Goal: Task Accomplishment & Management: Manage account settings

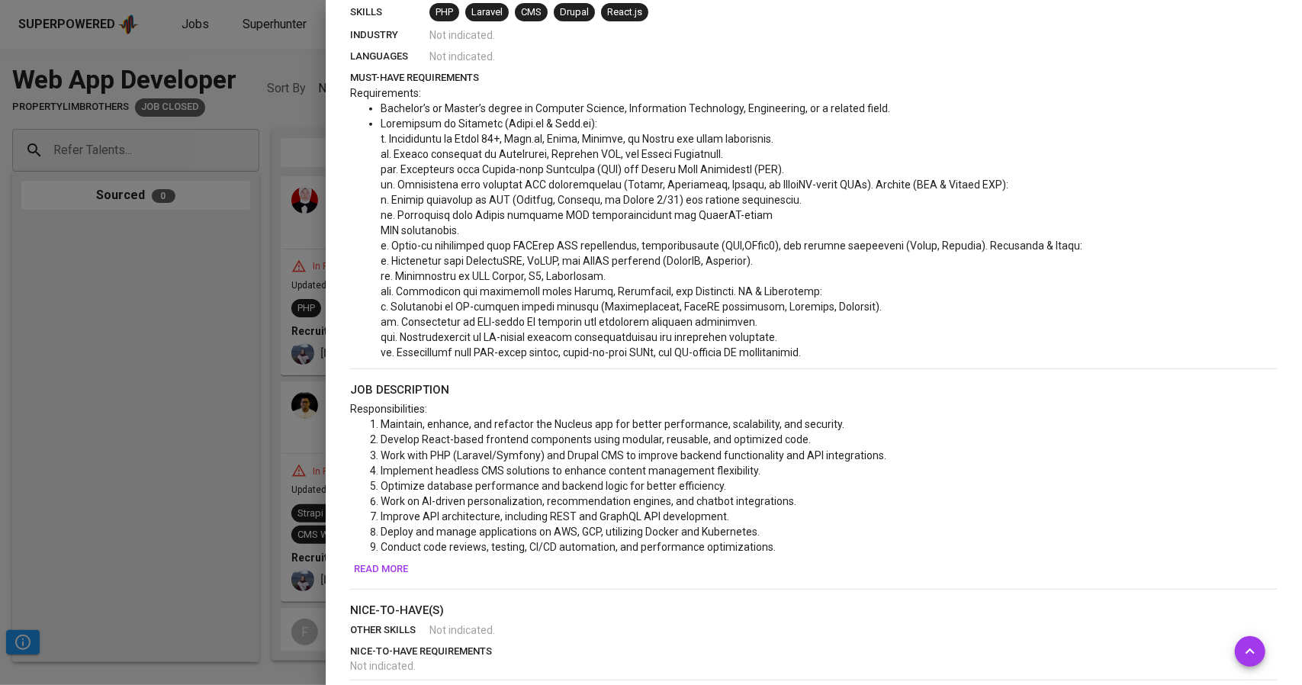
scroll to position [645, 0]
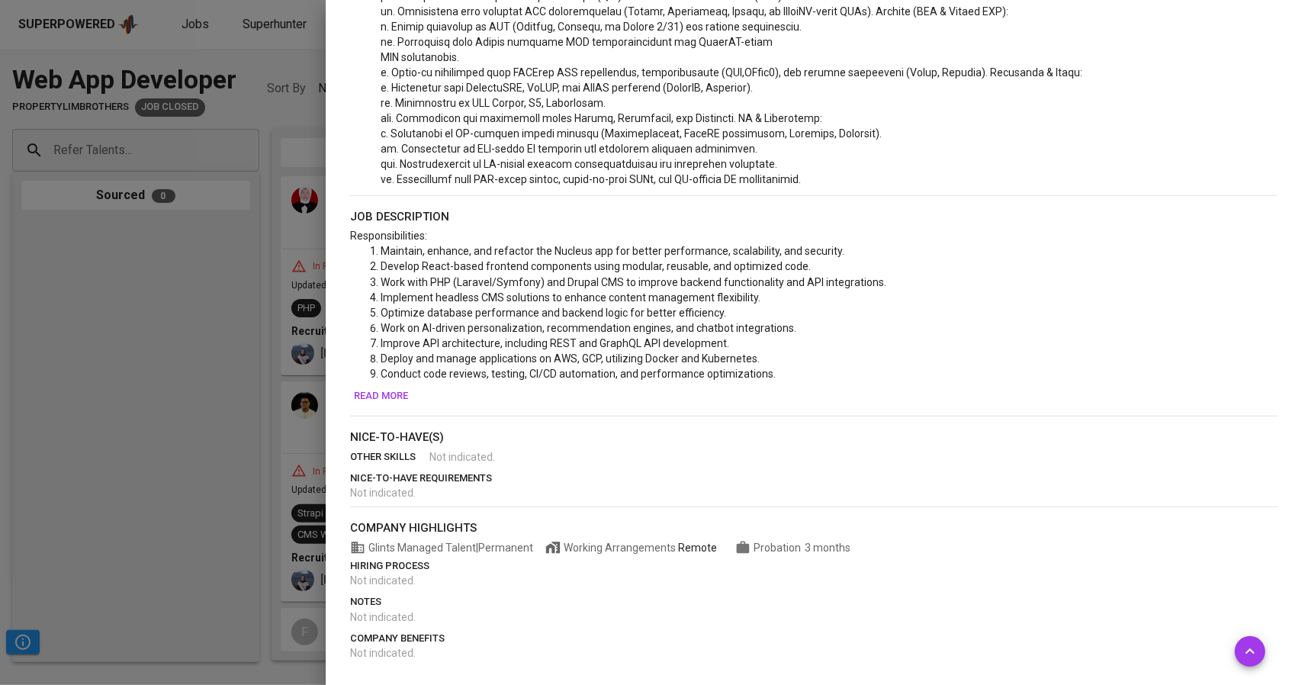
click at [265, 452] on div at bounding box center [651, 342] width 1302 height 685
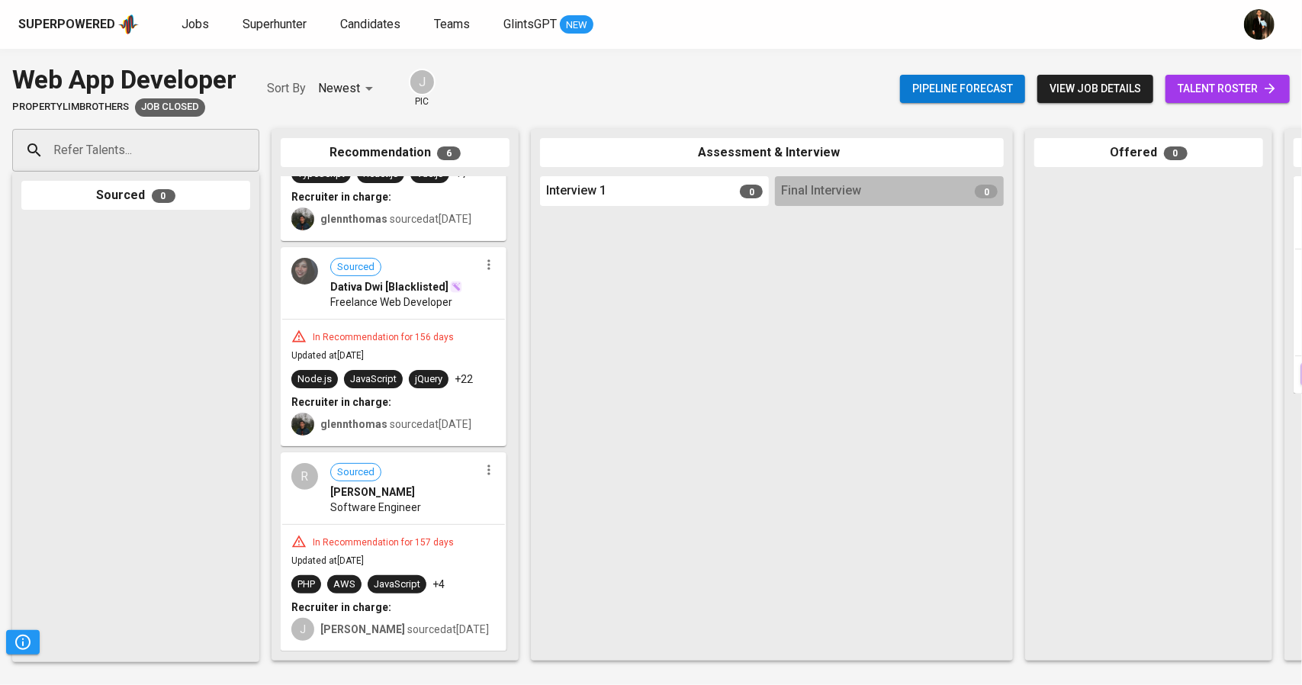
scroll to position [784, 0]
drag, startPoint x: 491, startPoint y: 674, endPoint x: 511, endPoint y: 674, distance: 19.8
click at [511, 674] on div "Web App Developer PropertyLimBrothers Job Closed Sort By Newest NEWEST J pic Pi…" at bounding box center [651, 367] width 1302 height 636
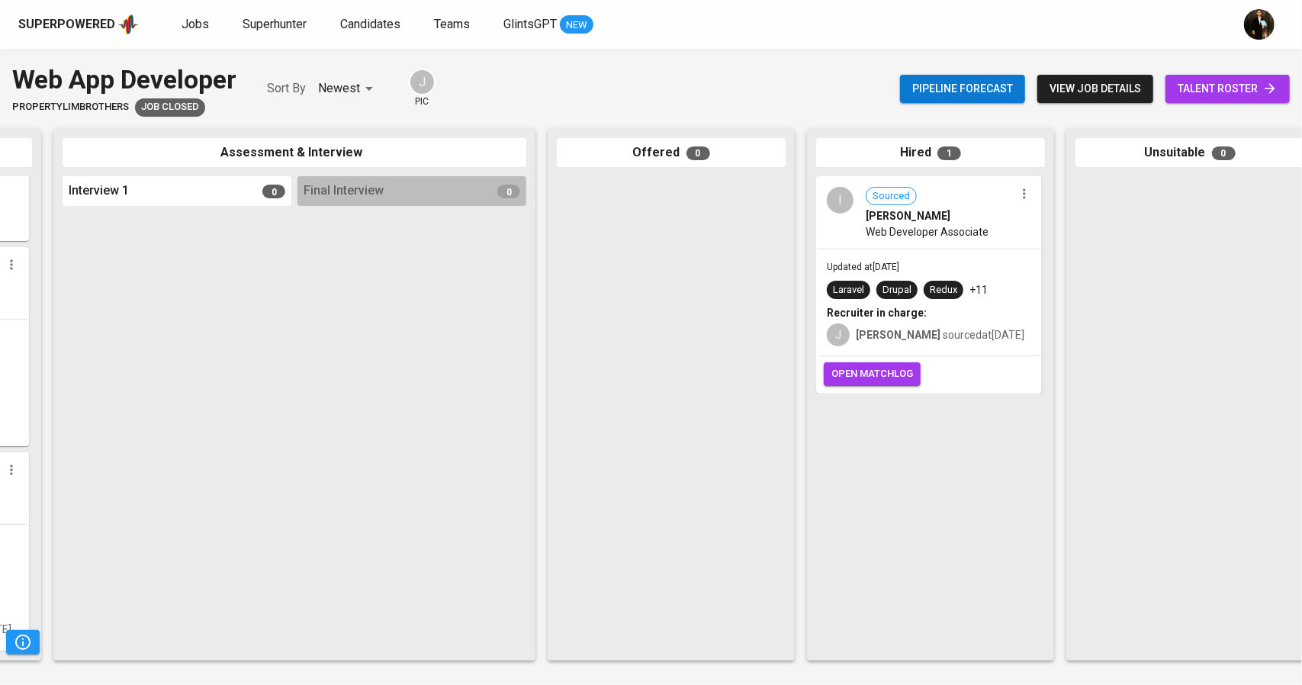
scroll to position [0, 514]
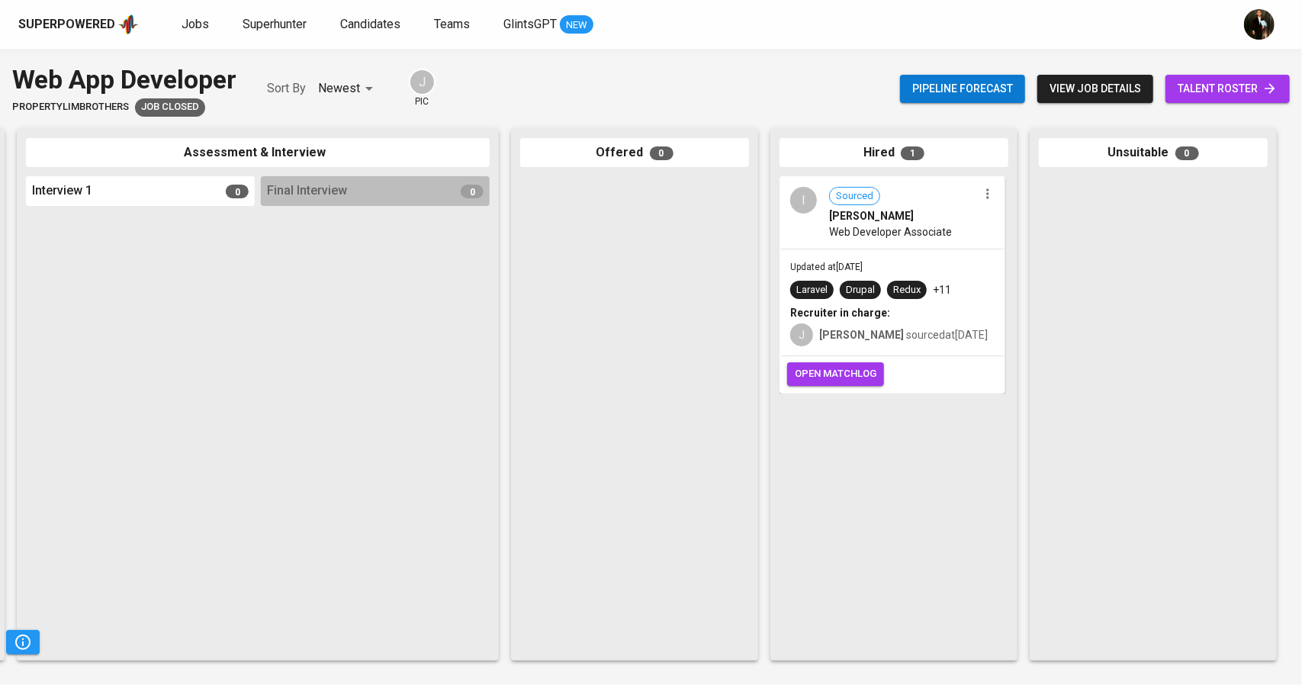
click at [981, 224] on div "I Sourced [PERSON_NAME] Web Developer Associate" at bounding box center [892, 213] width 223 height 70
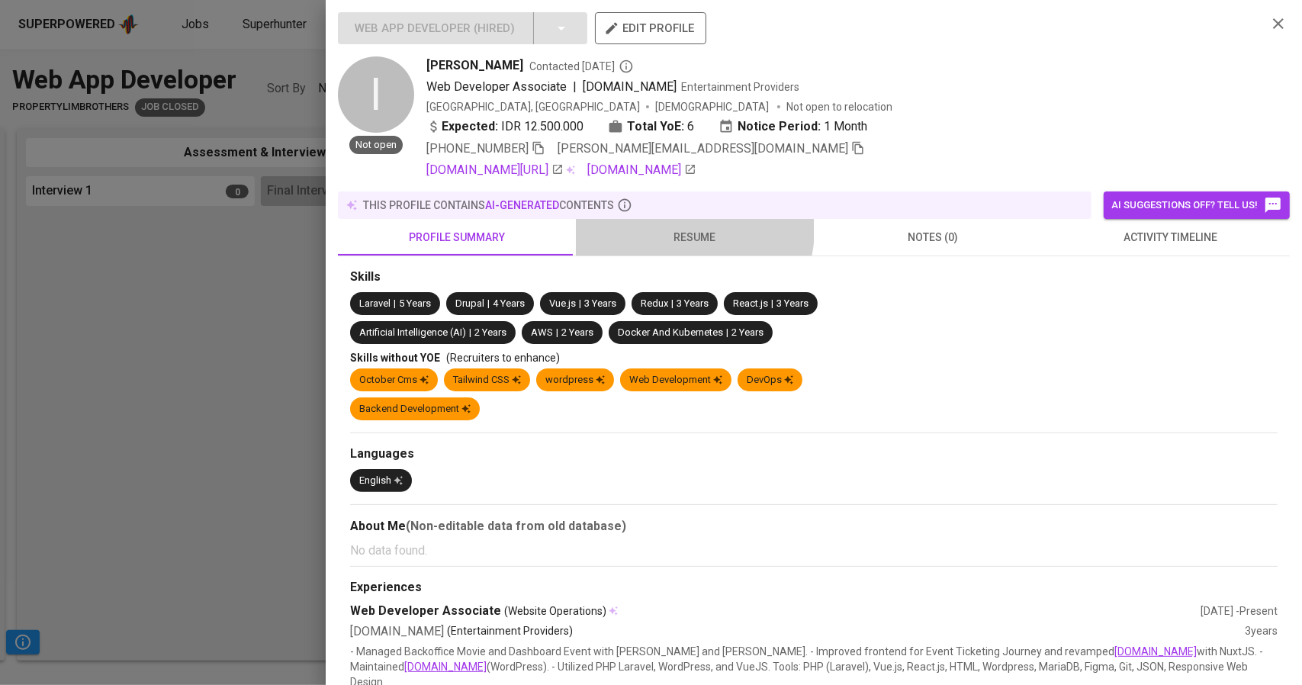
click at [687, 230] on span "resume" at bounding box center [695, 237] width 220 height 19
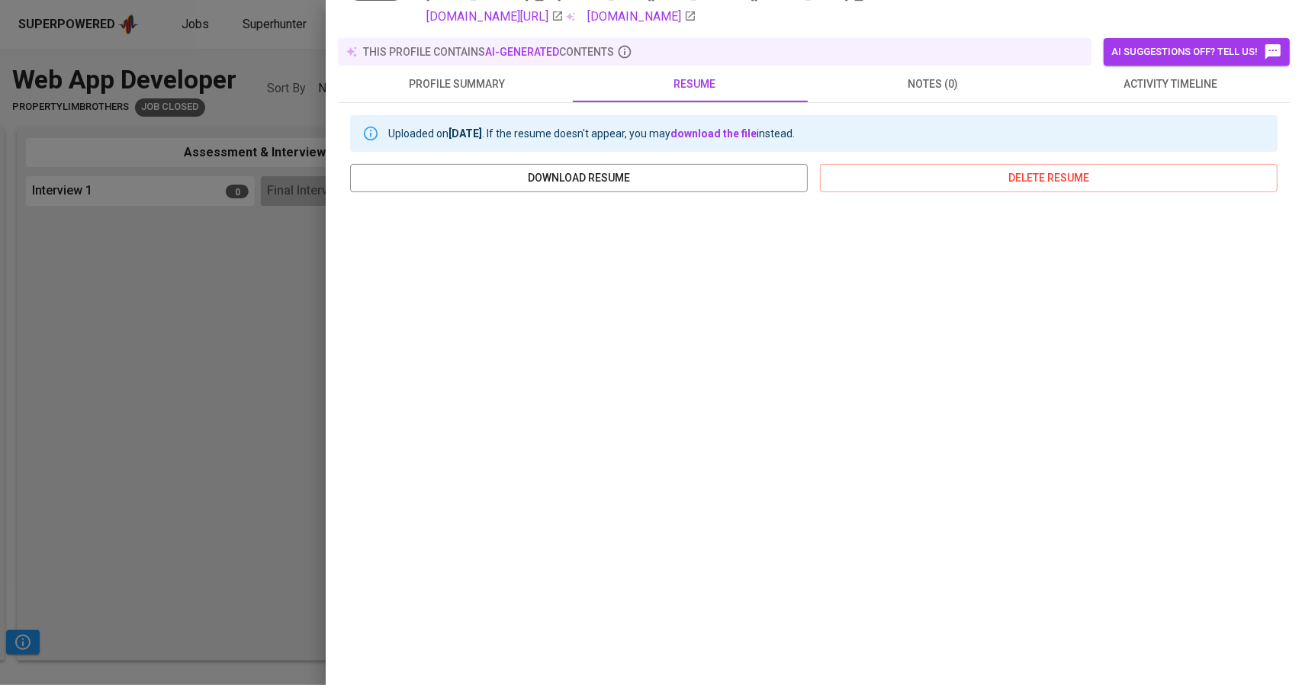
scroll to position [153, 0]
click at [0, 363] on div at bounding box center [651, 342] width 1302 height 685
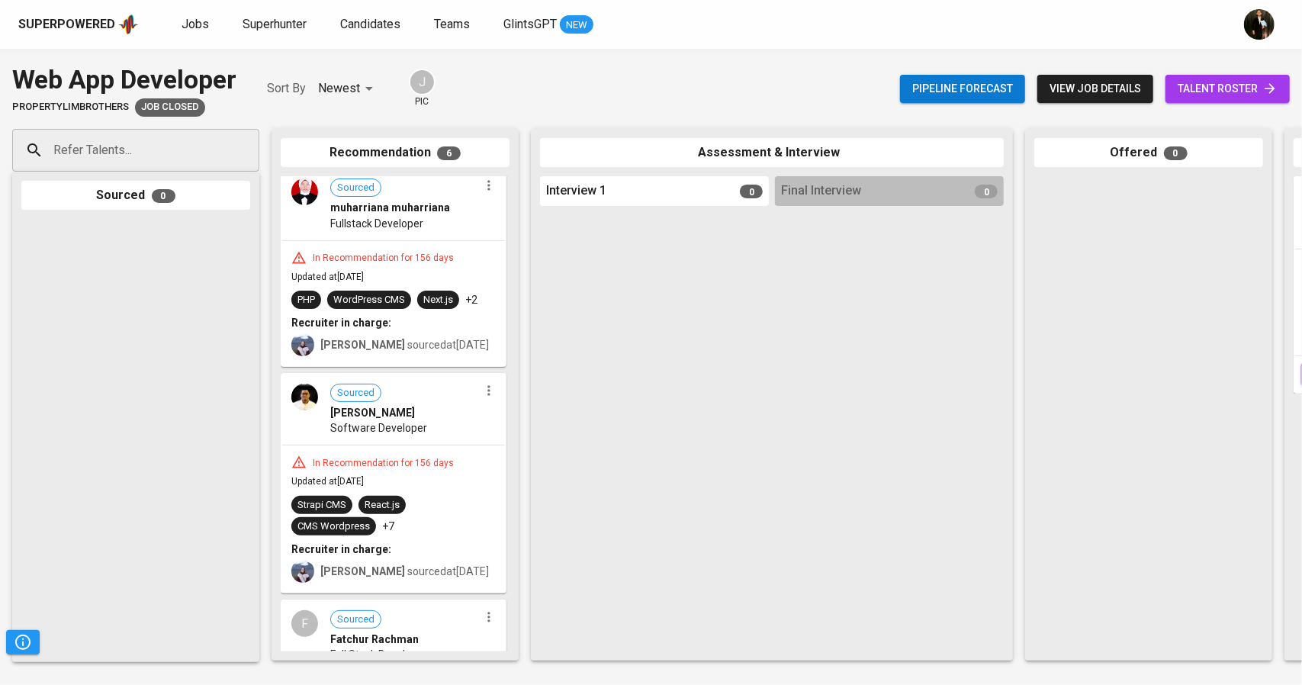
scroll to position [0, 0]
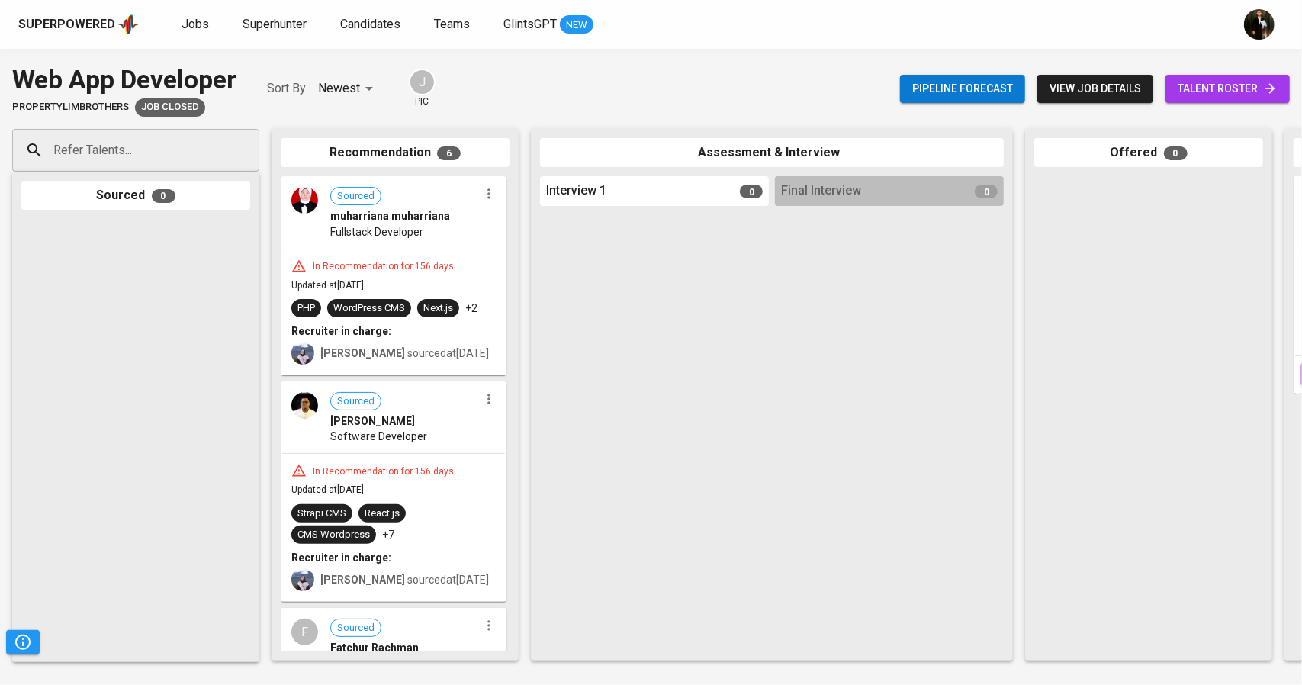
click at [421, 359] on div "[PERSON_NAME] sourced at [DATE]" at bounding box center [404, 353] width 169 height 15
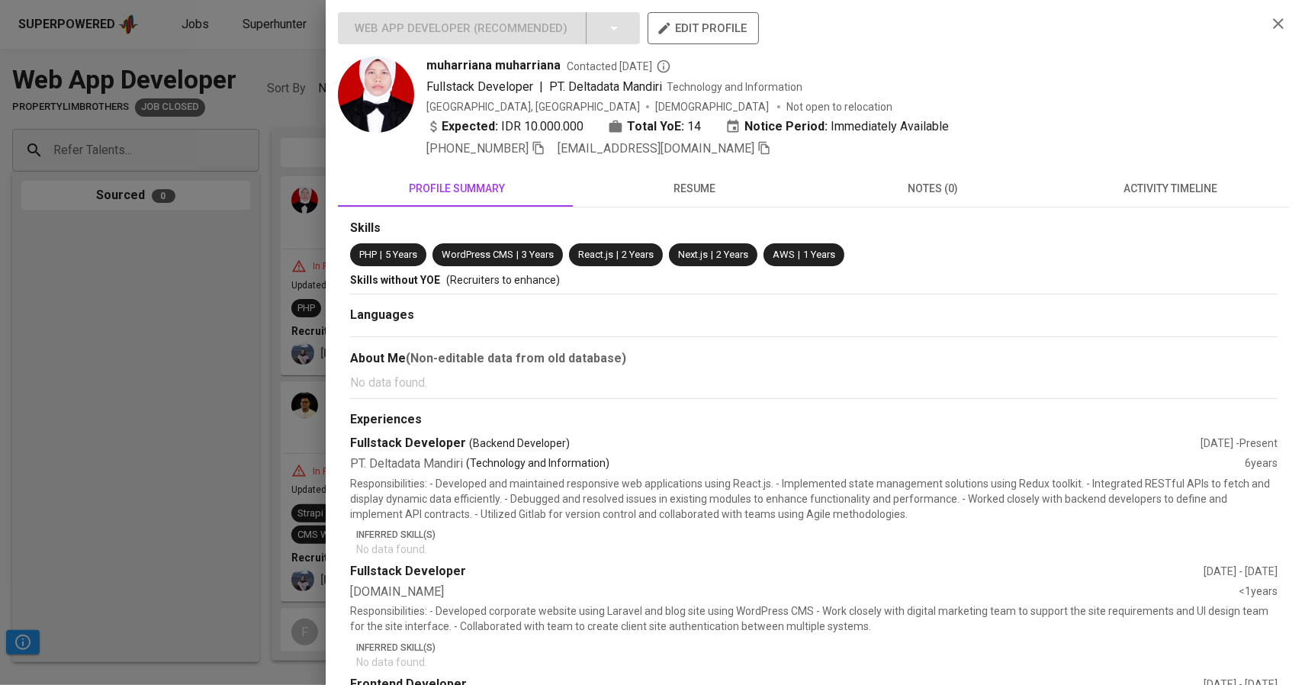
click at [673, 186] on span "resume" at bounding box center [695, 188] width 220 height 19
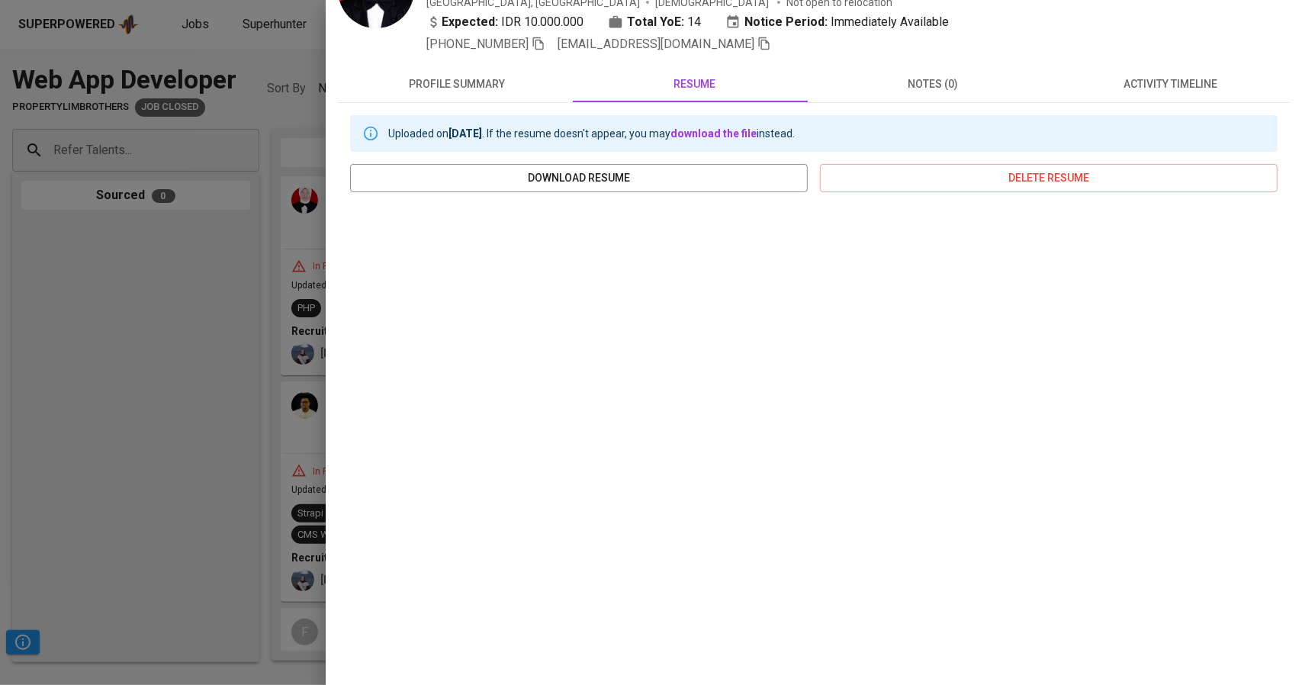
scroll to position [105, 0]
click at [238, 388] on div at bounding box center [651, 342] width 1302 height 685
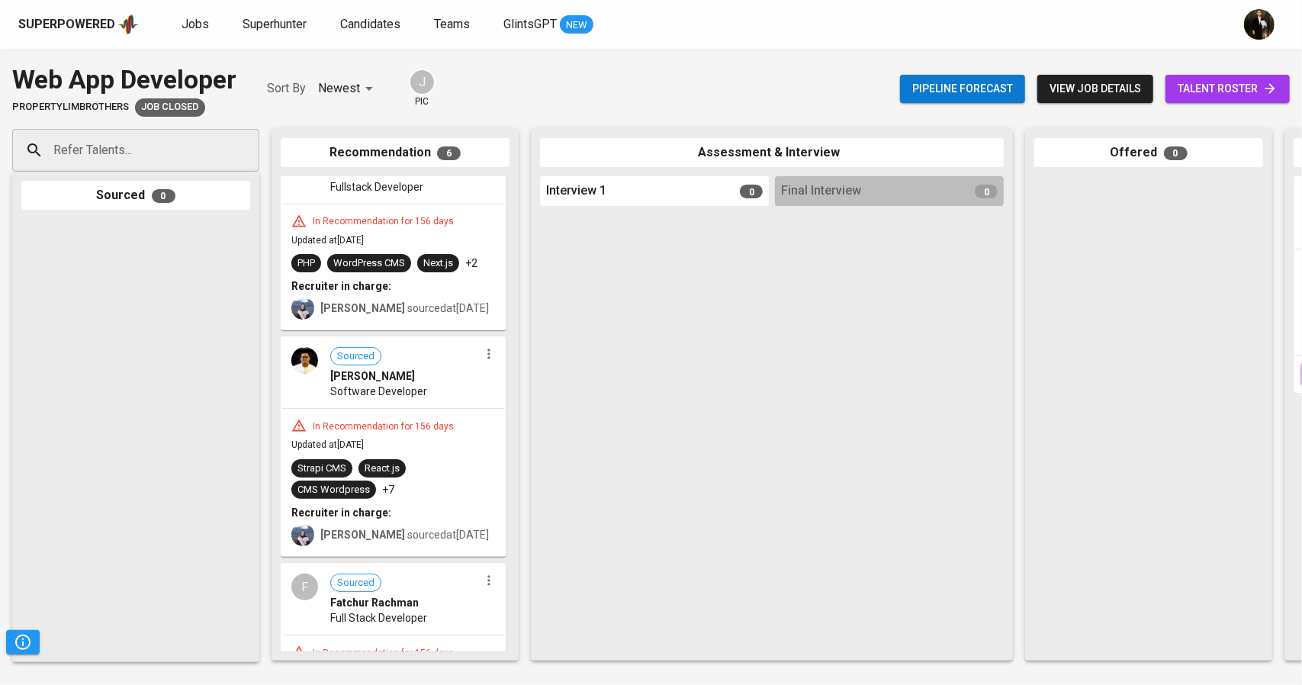
scroll to position [229, 0]
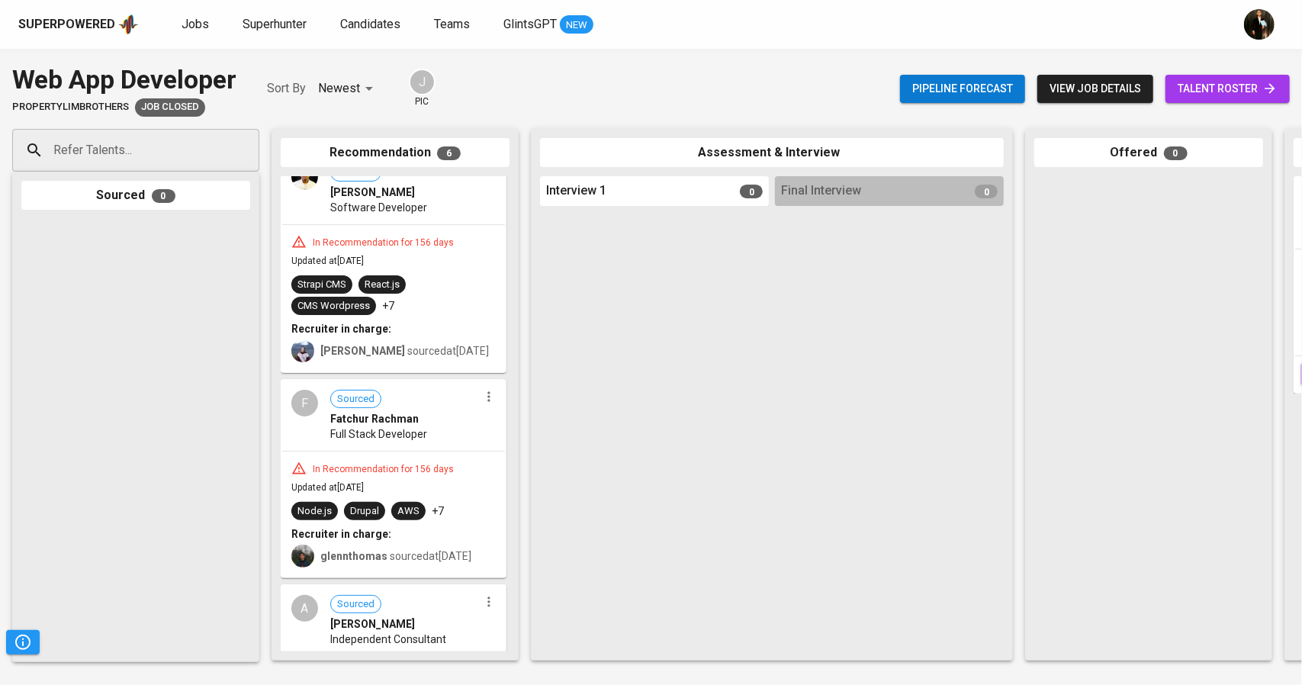
click at [464, 303] on div "Strapi CMS React.js CMS Wordpress +7" at bounding box center [393, 295] width 204 height 40
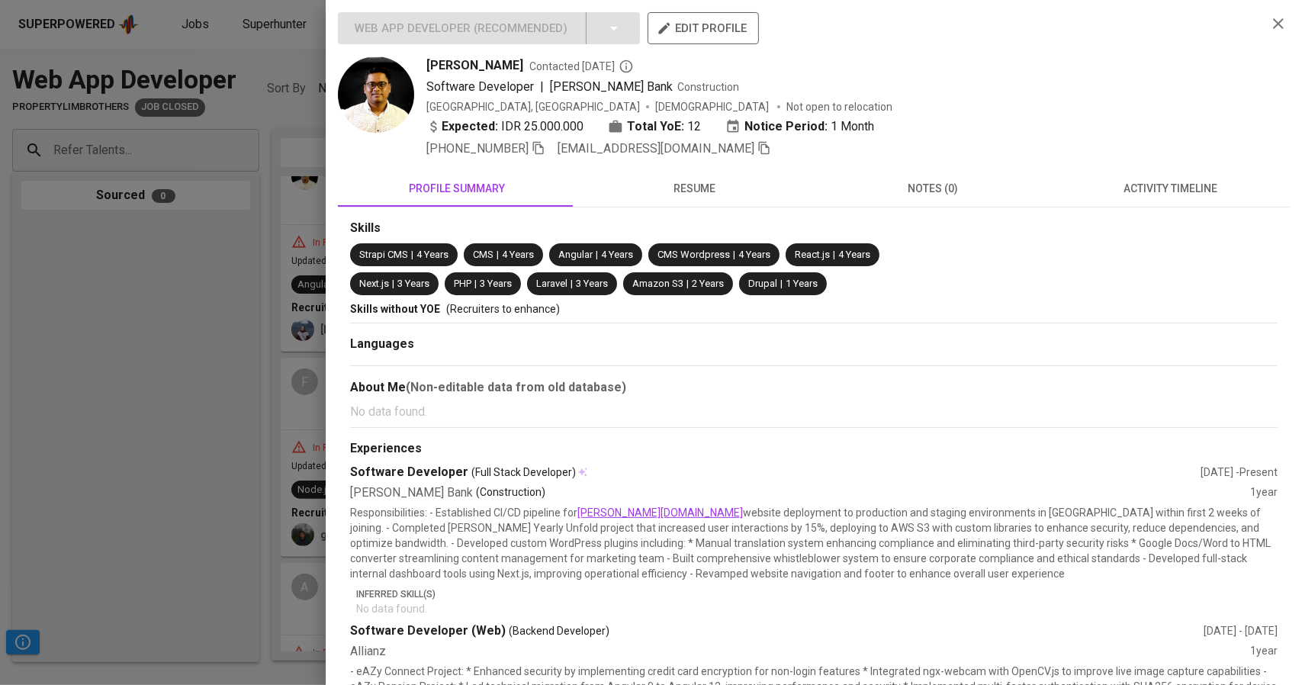
click at [667, 187] on span "resume" at bounding box center [695, 188] width 220 height 19
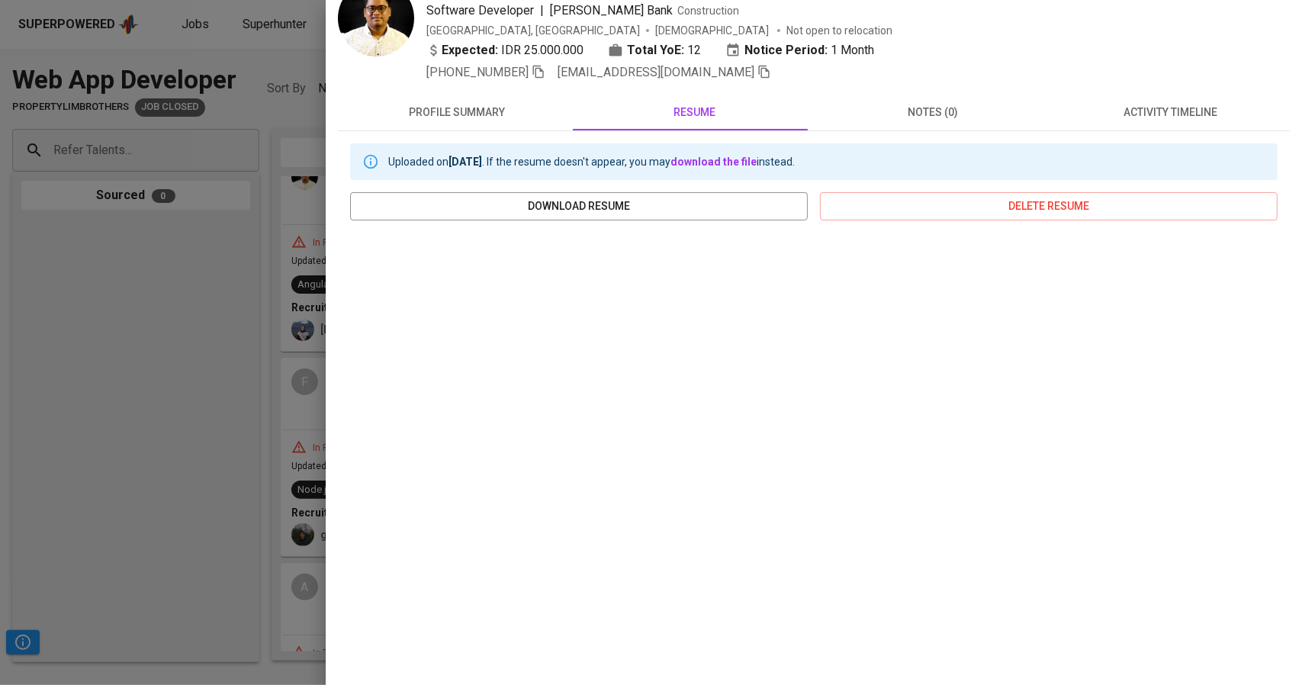
scroll to position [105, 0]
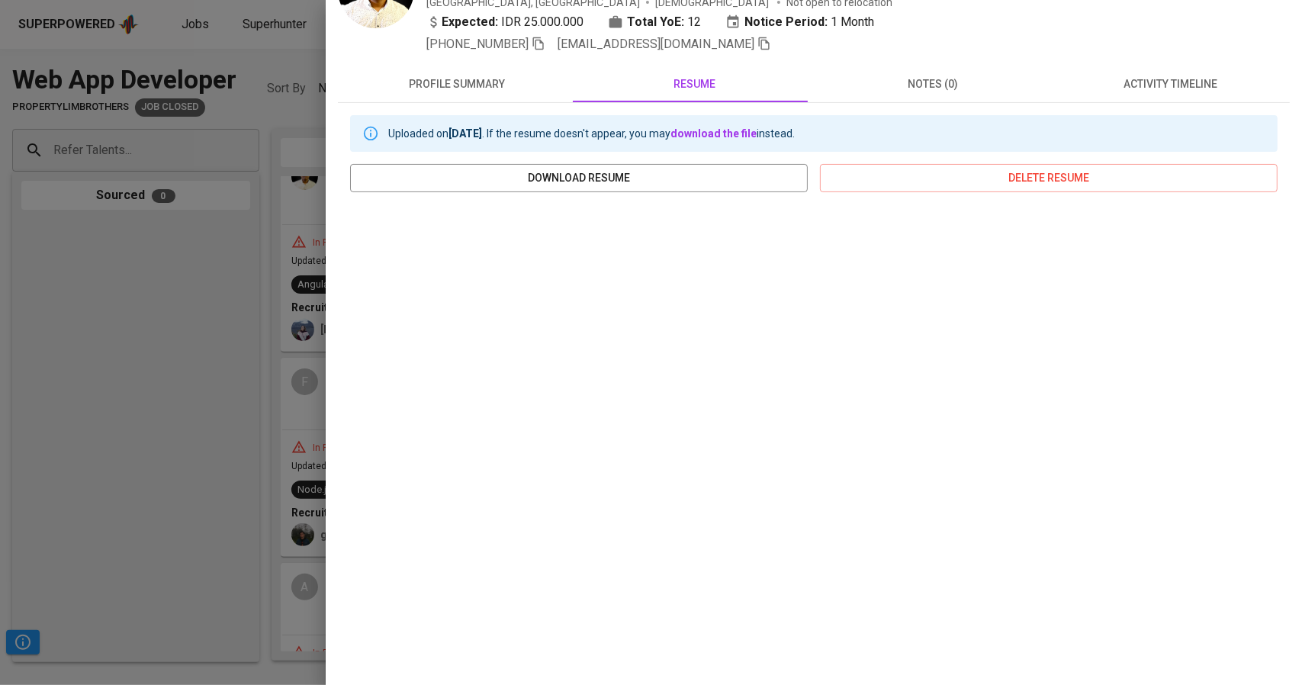
drag, startPoint x: 166, startPoint y: 394, endPoint x: 240, endPoint y: 408, distance: 74.5
click at [166, 394] on div at bounding box center [651, 342] width 1302 height 685
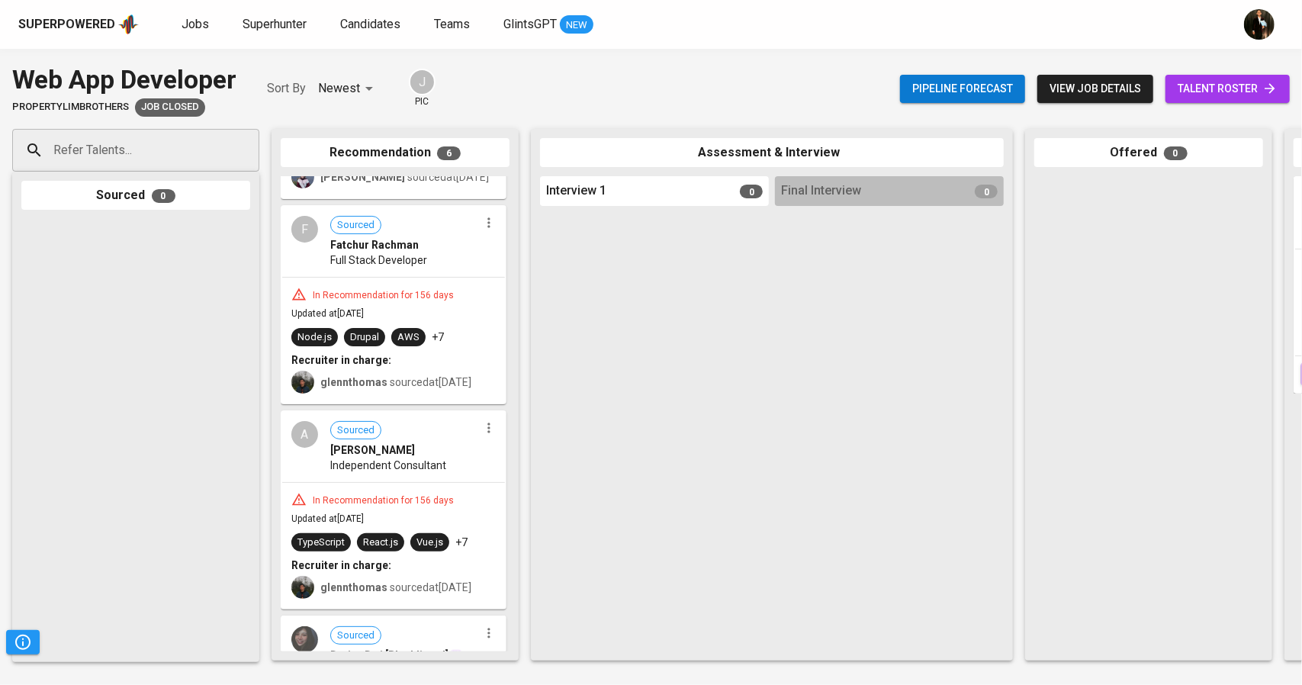
scroll to position [458, 0]
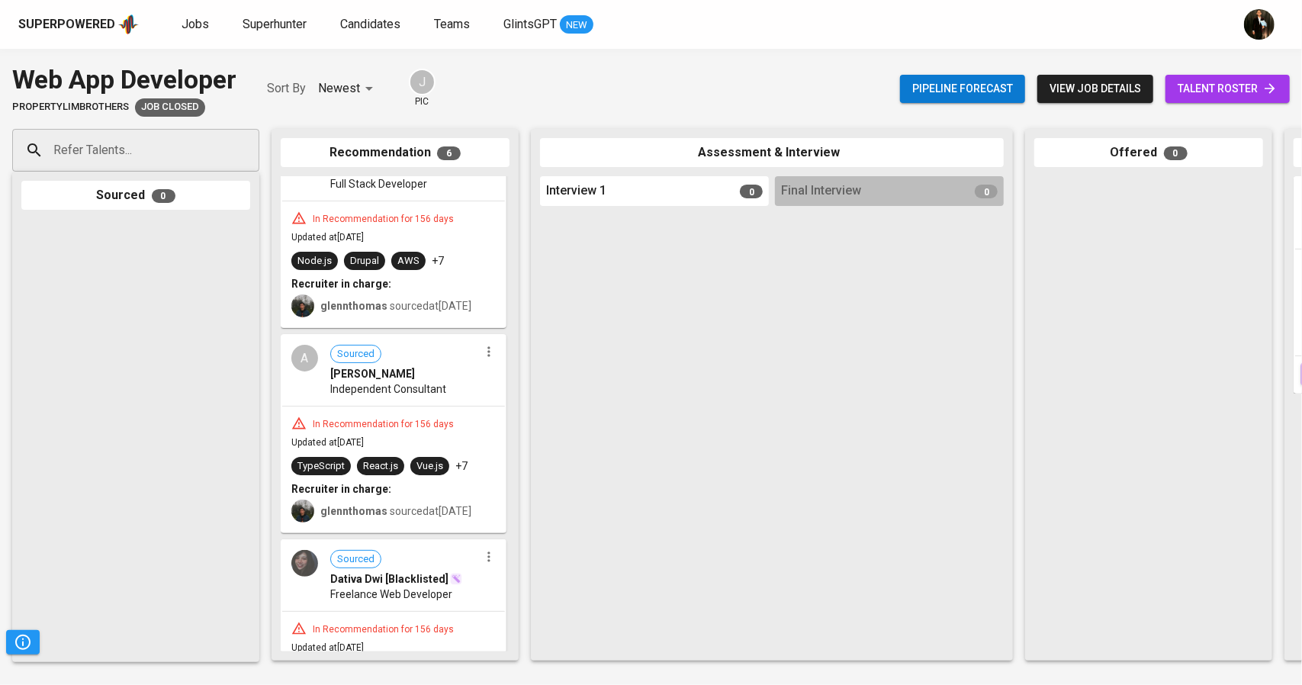
click at [464, 300] on span "glennthomas sourced at [DATE]" at bounding box center [395, 306] width 151 height 12
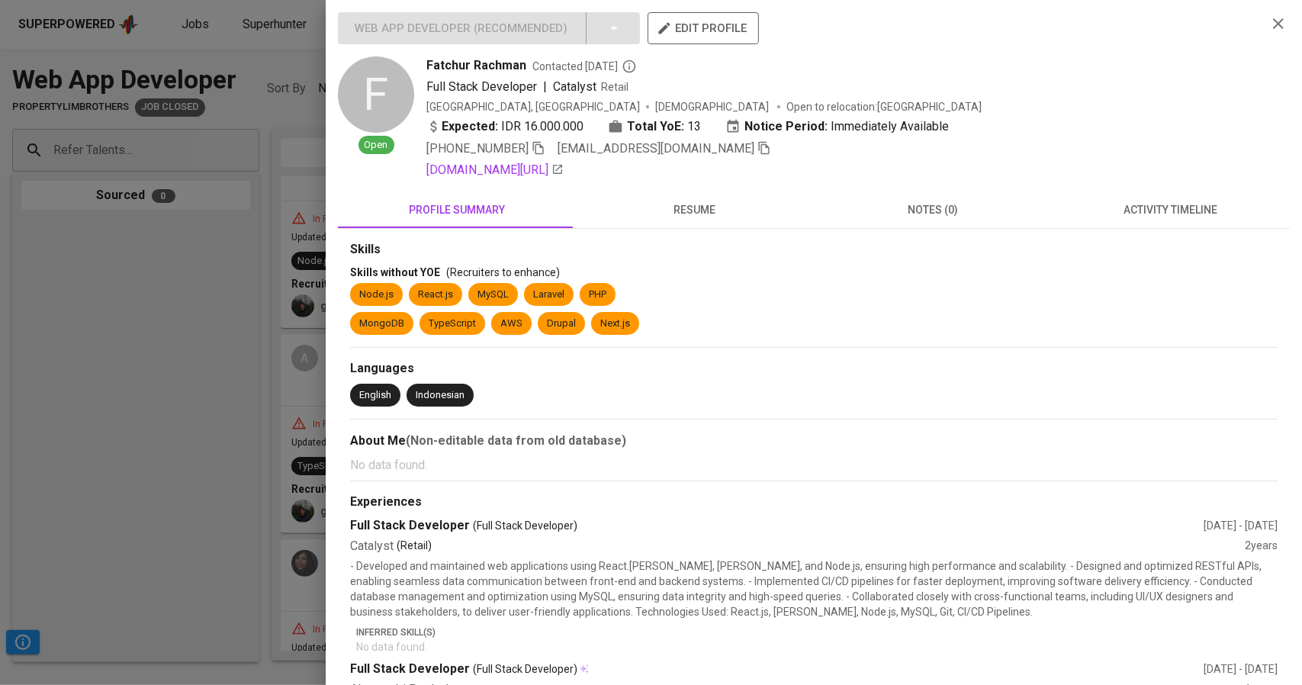
click at [690, 217] on span "resume" at bounding box center [695, 210] width 220 height 19
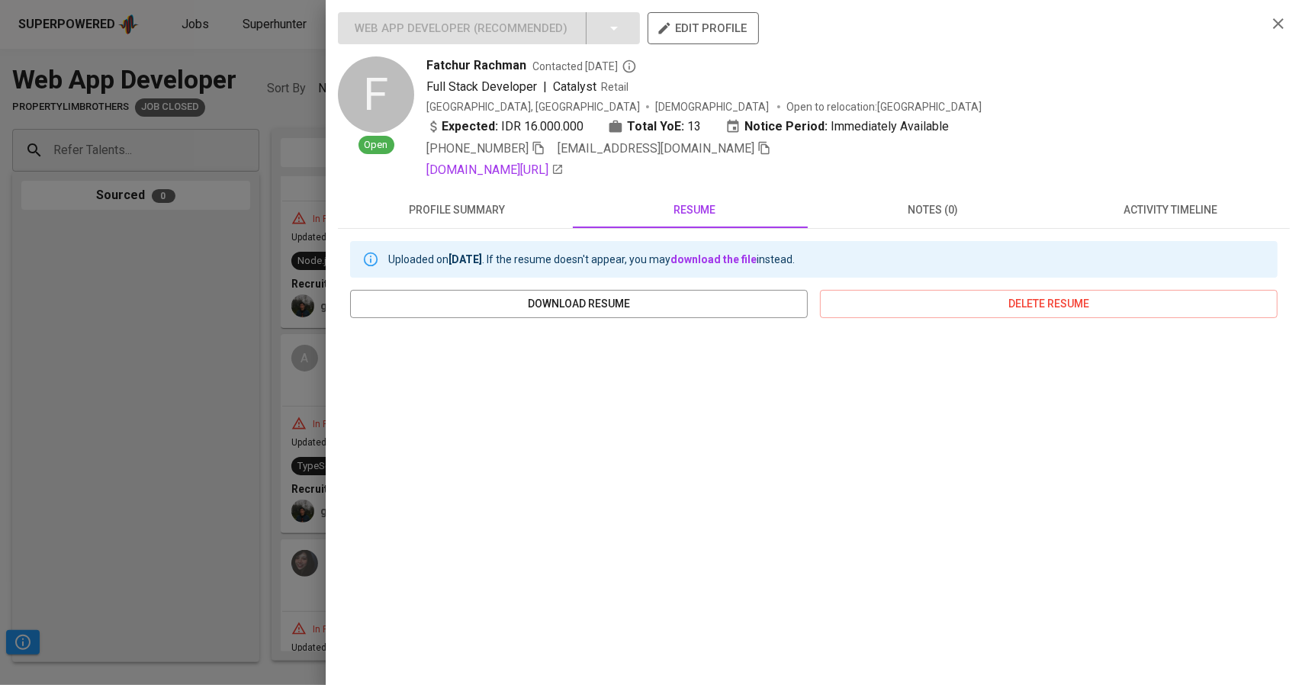
scroll to position [126, 0]
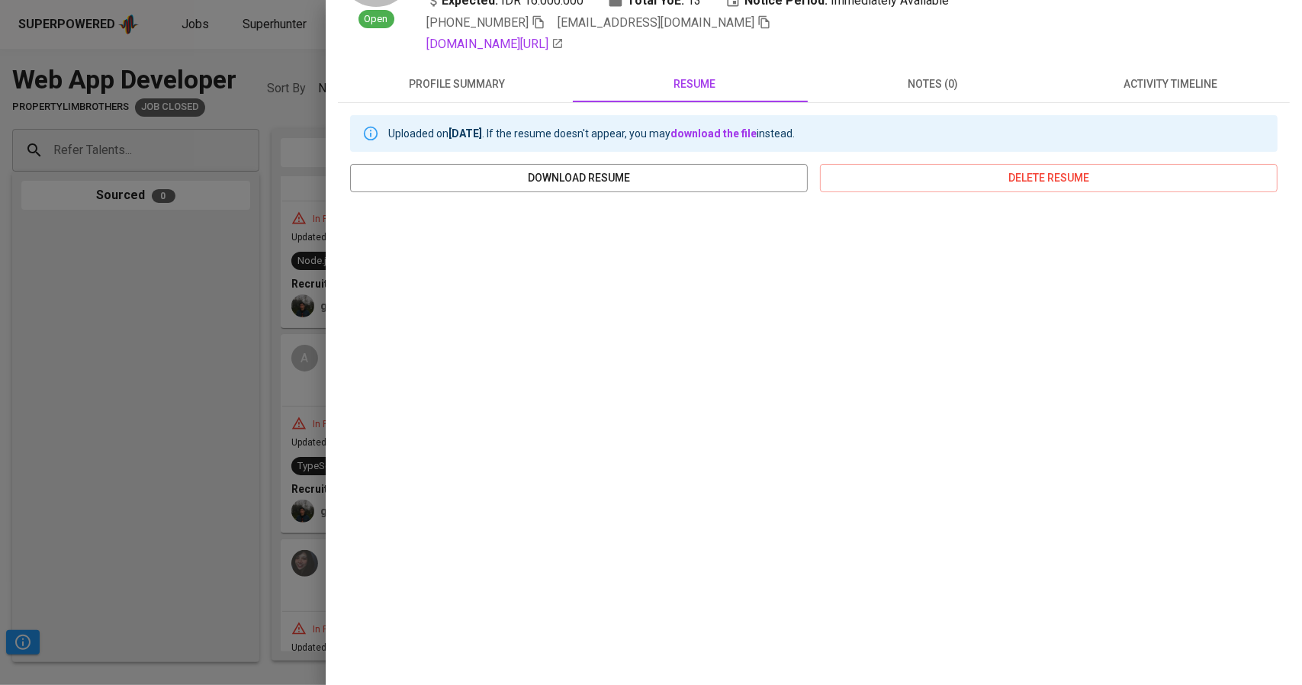
click at [221, 412] on div at bounding box center [651, 342] width 1302 height 685
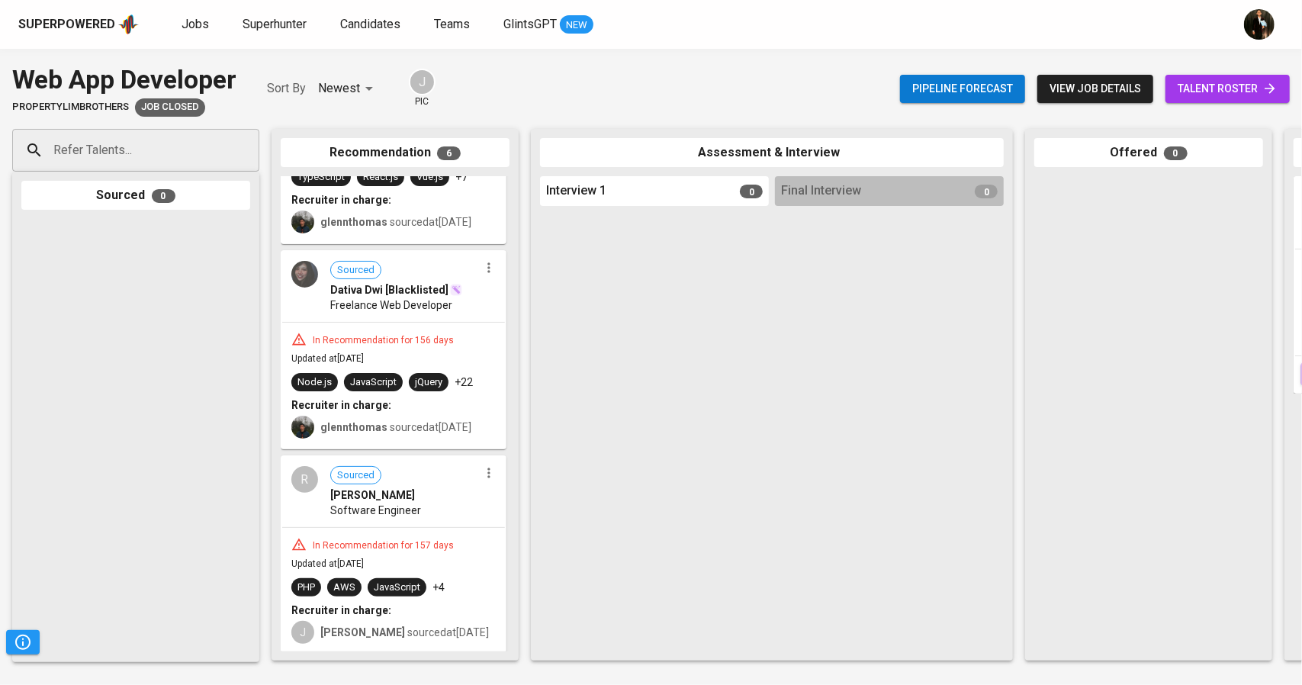
scroll to position [763, 0]
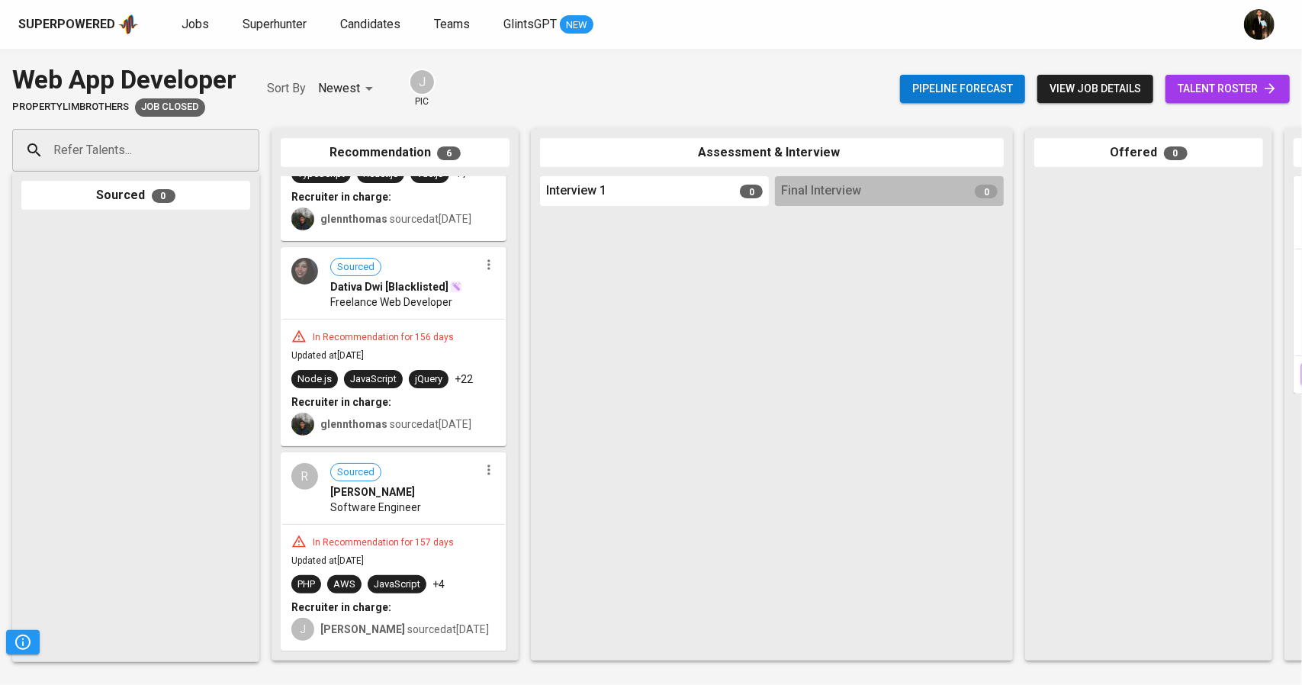
click at [428, 536] on div "In Recommendation for 157 days" at bounding box center [383, 542] width 153 height 13
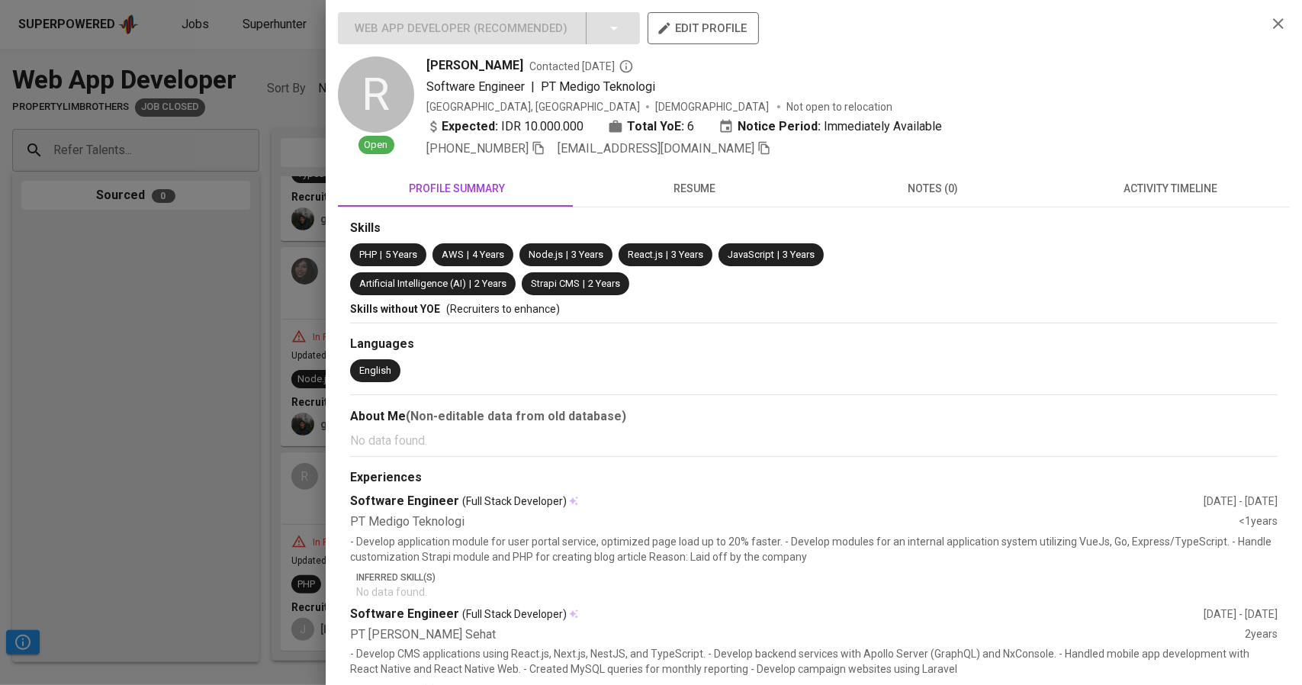
click at [683, 198] on span "resume" at bounding box center [695, 188] width 220 height 19
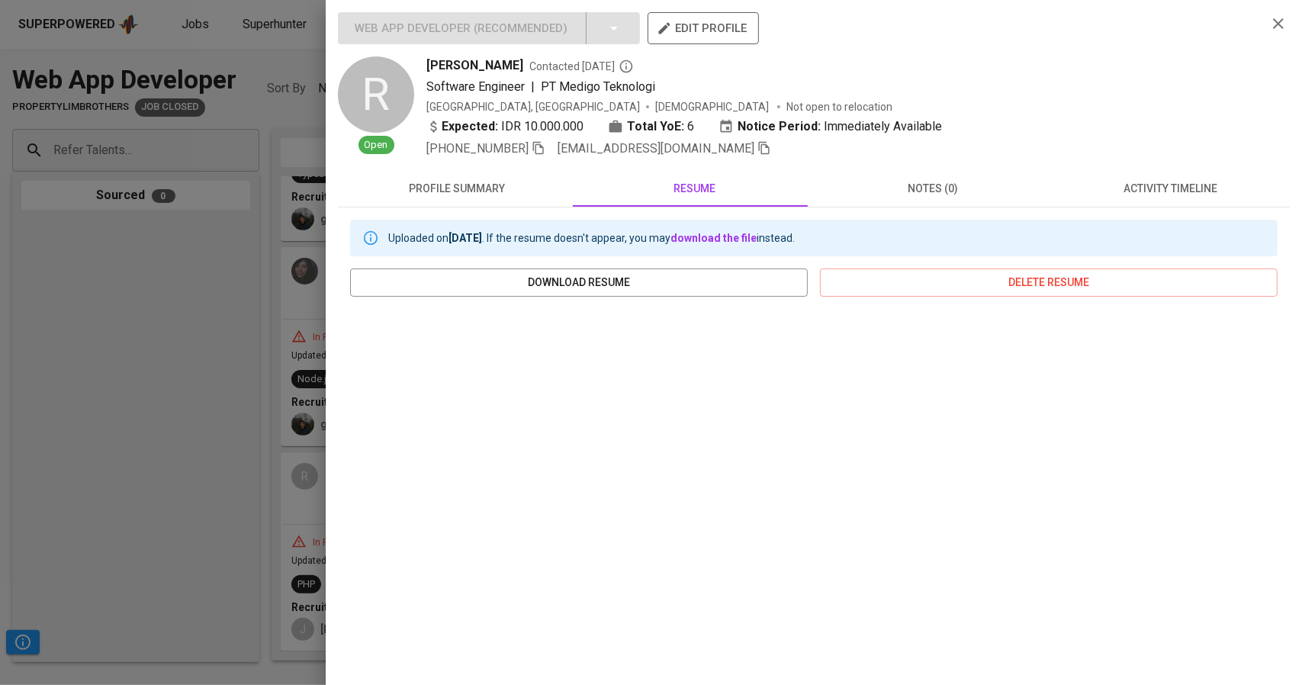
scroll to position [105, 0]
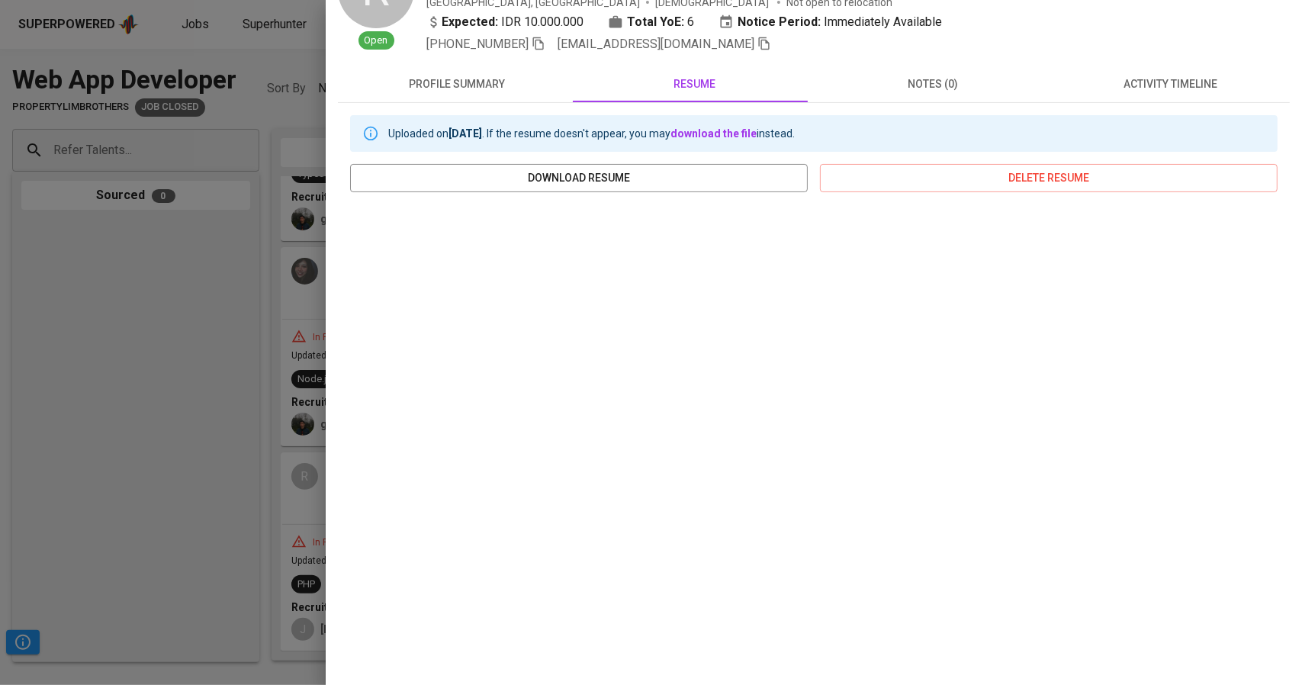
click at [139, 346] on div at bounding box center [651, 342] width 1302 height 685
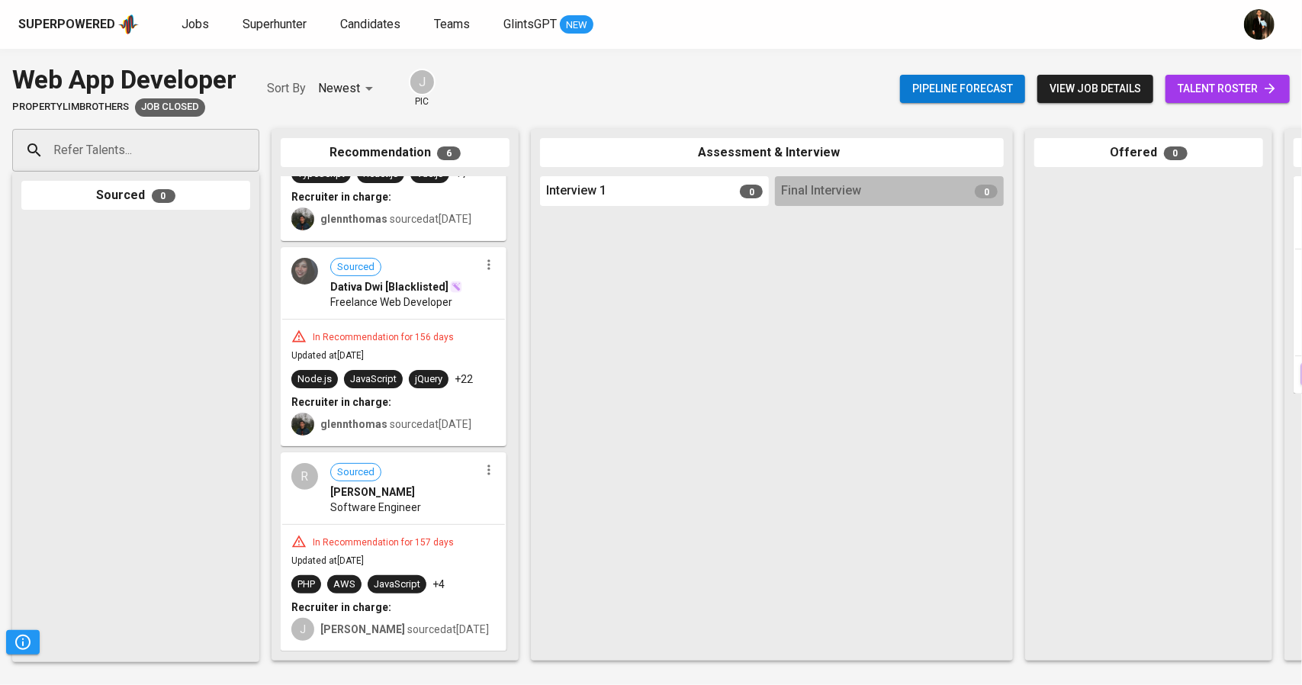
click at [374, 416] on div "glennthomas sourced at [DATE]" at bounding box center [395, 423] width 151 height 15
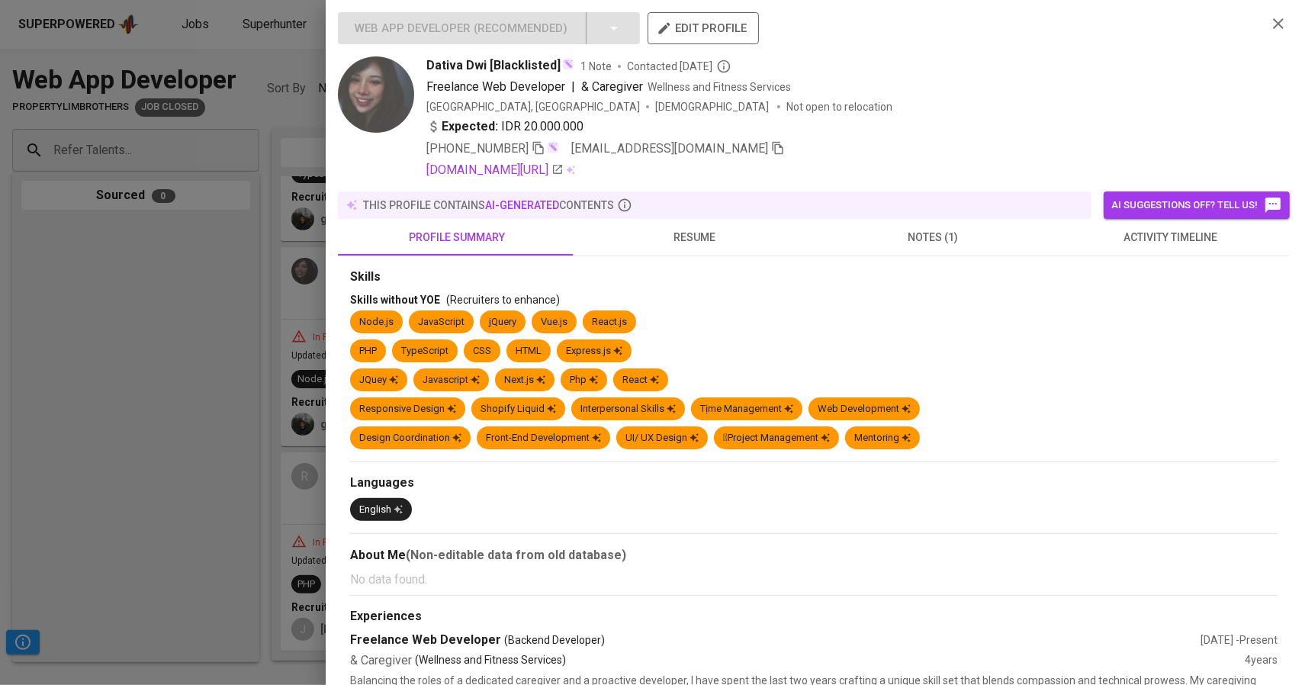
click at [934, 239] on span "notes (1)" at bounding box center [933, 237] width 220 height 19
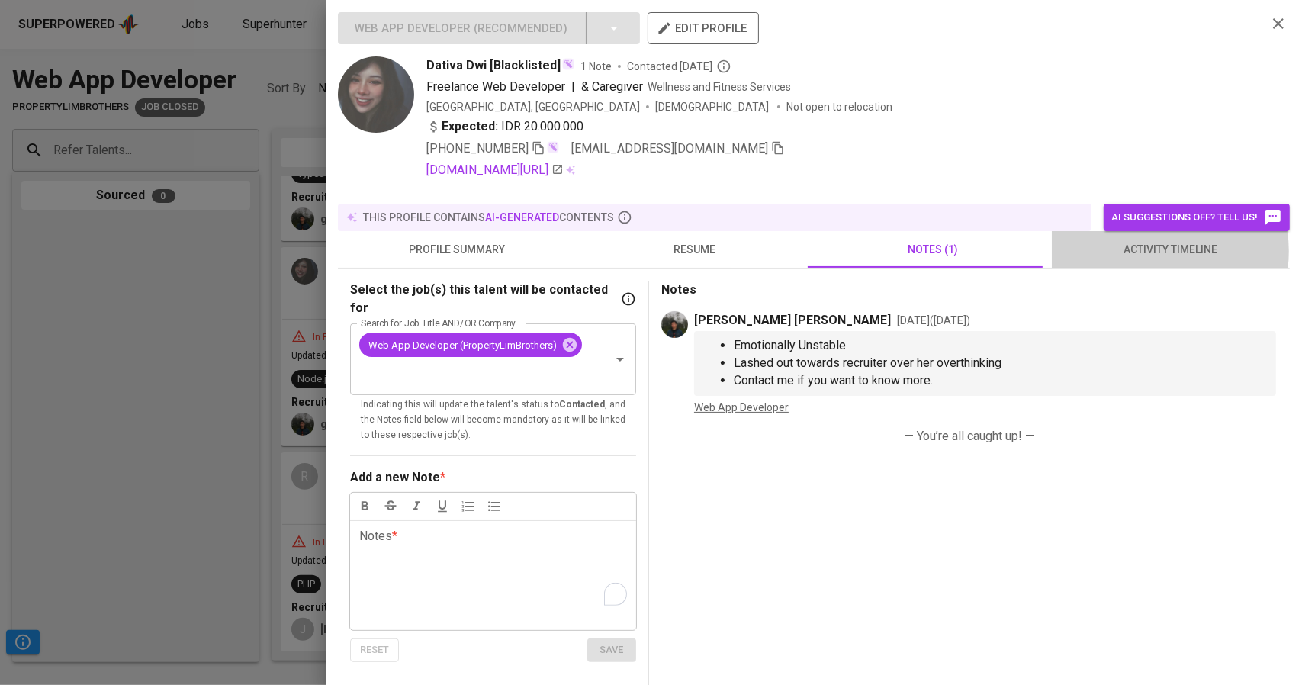
click at [1159, 251] on span "activity timeline" at bounding box center [1171, 249] width 220 height 19
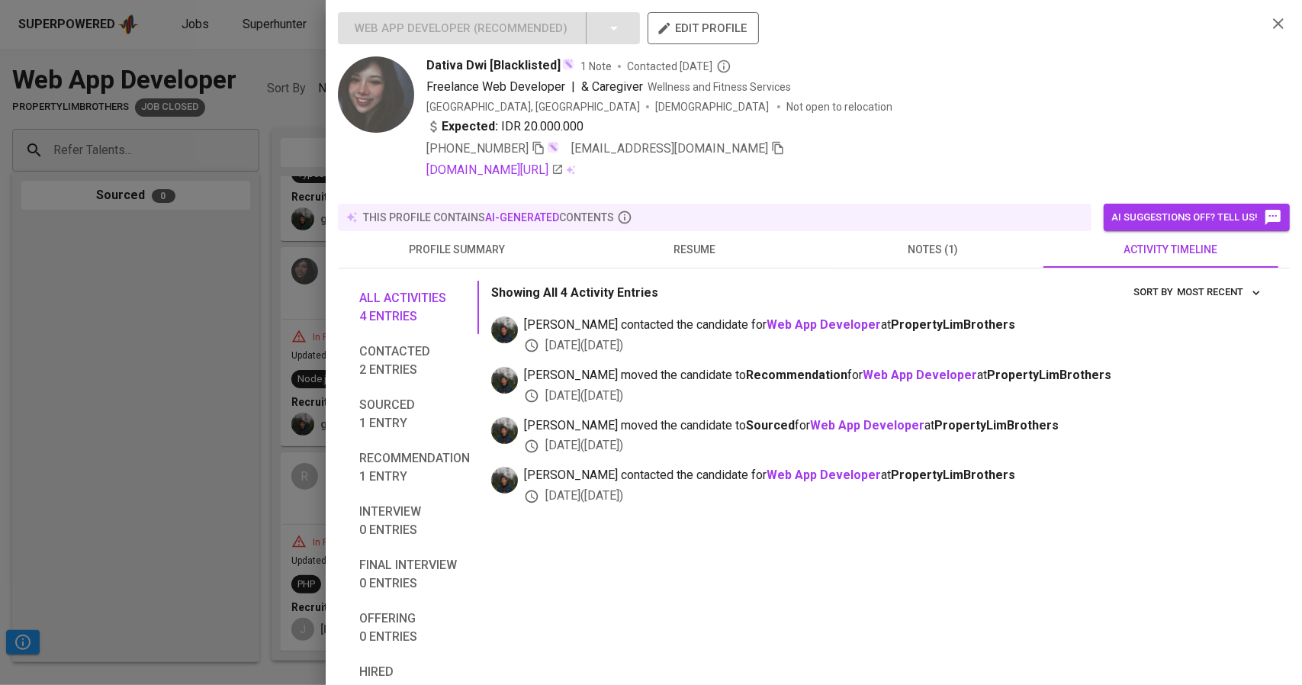
click at [122, 358] on div at bounding box center [651, 342] width 1302 height 685
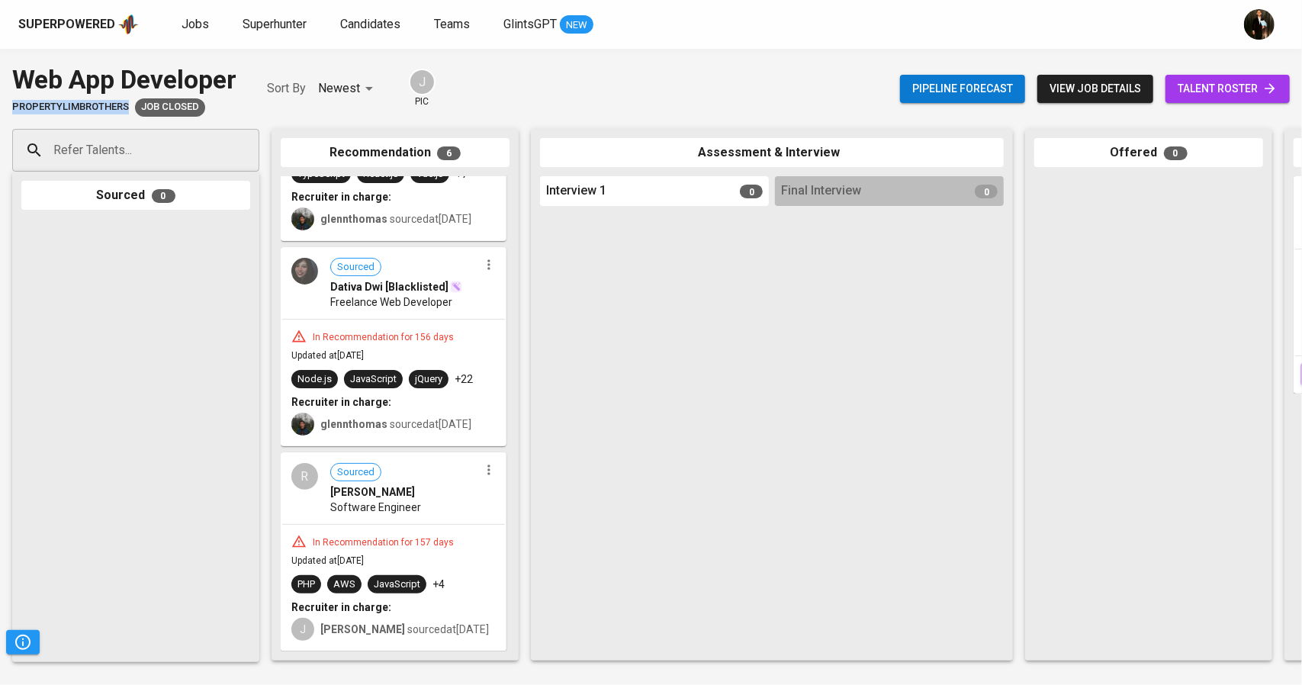
drag, startPoint x: 22, startPoint y: 108, endPoint x: 127, endPoint y: 112, distance: 105.3
click at [127, 112] on div "Web App Developer PropertyLimBrothers Job Closed Sort By Newest NEWEST J pic Pi…" at bounding box center [651, 89] width 1302 height 56
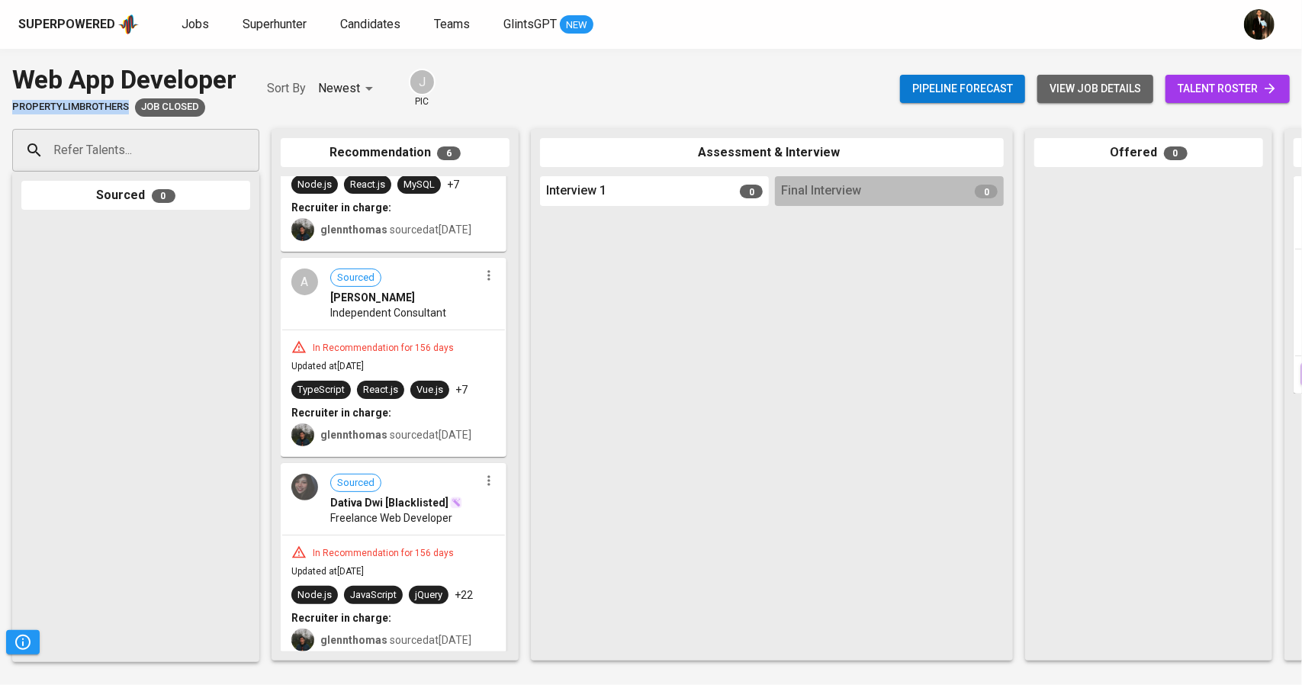
click at [1068, 90] on span "view job details" at bounding box center [1096, 88] width 92 height 19
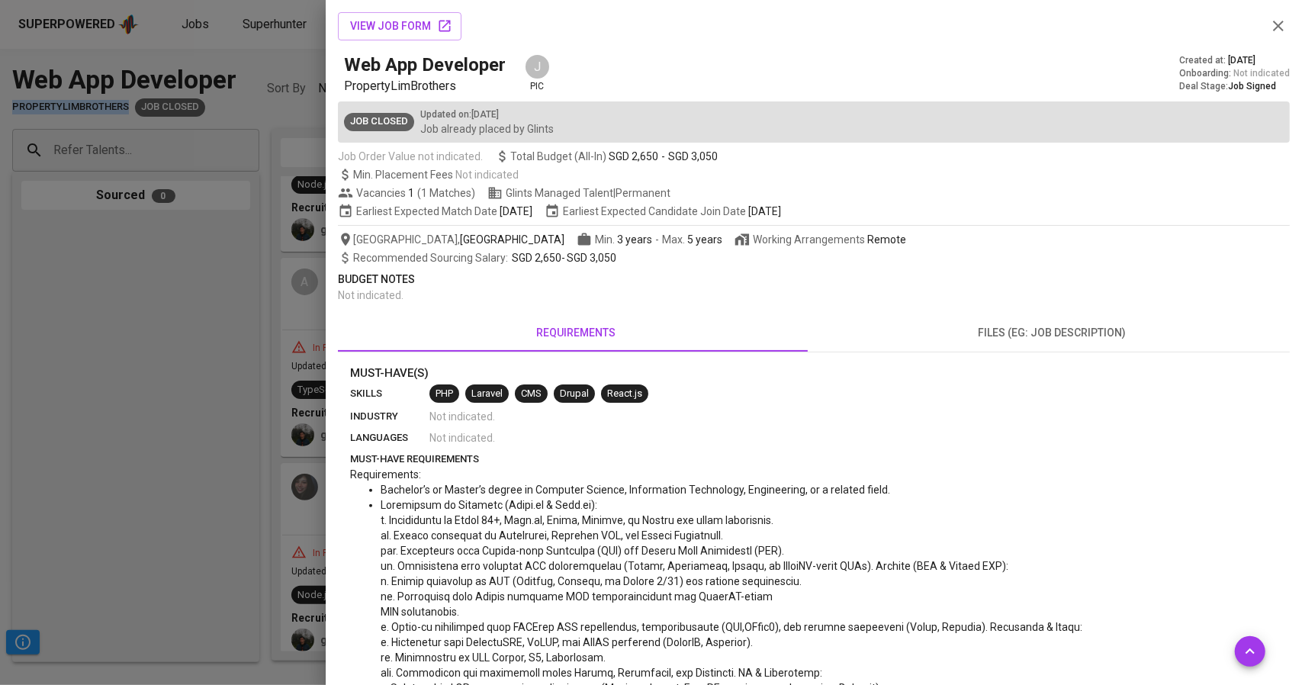
scroll to position [153, 0]
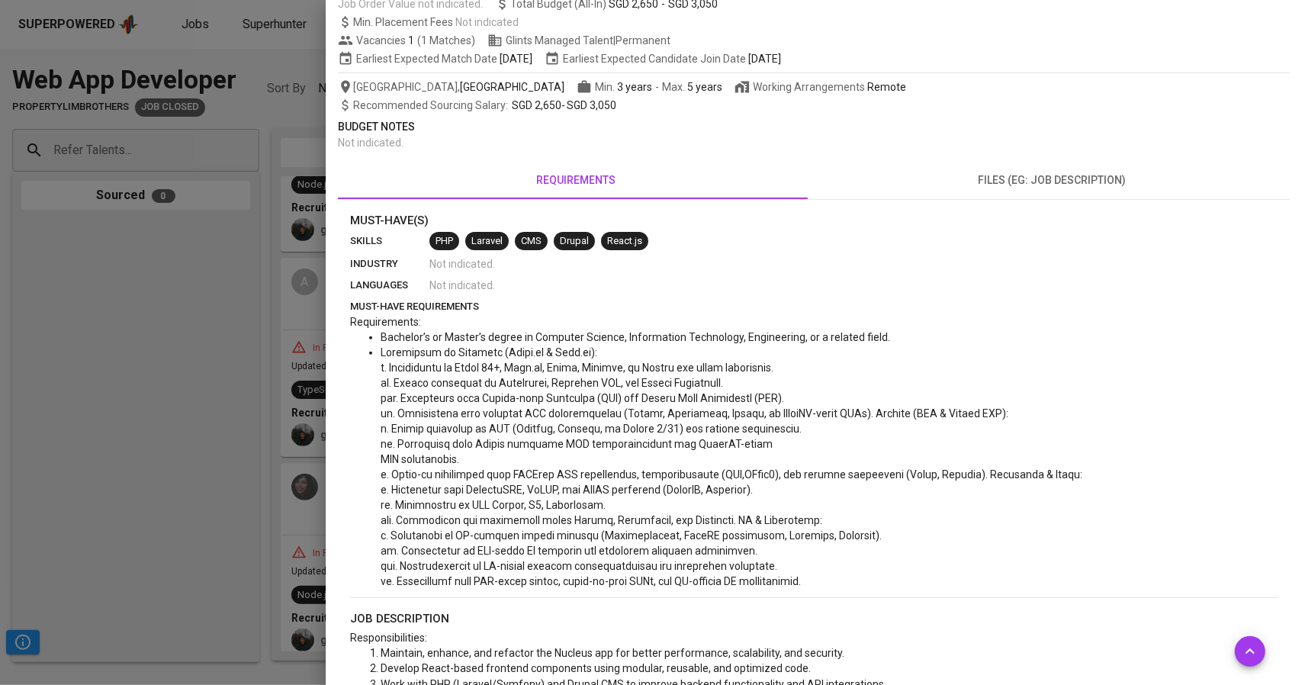
click at [95, 377] on div at bounding box center [651, 342] width 1302 height 685
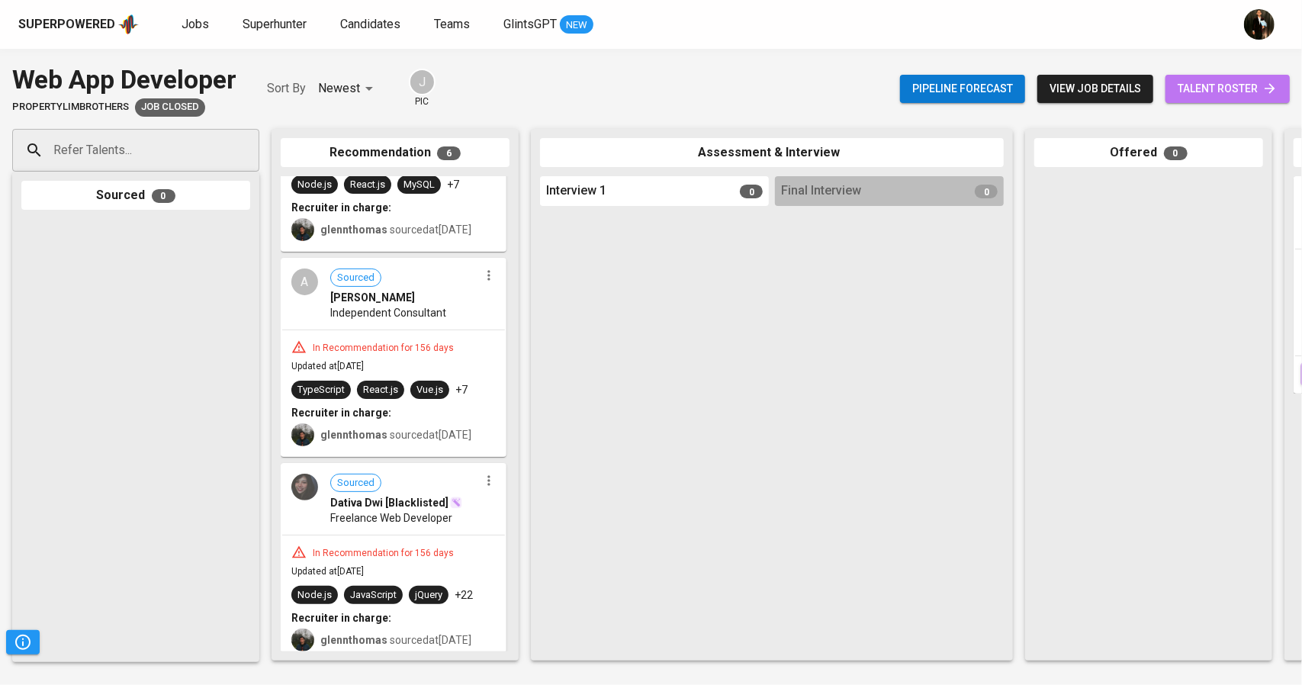
click at [1218, 84] on span "talent roster" at bounding box center [1228, 88] width 100 height 19
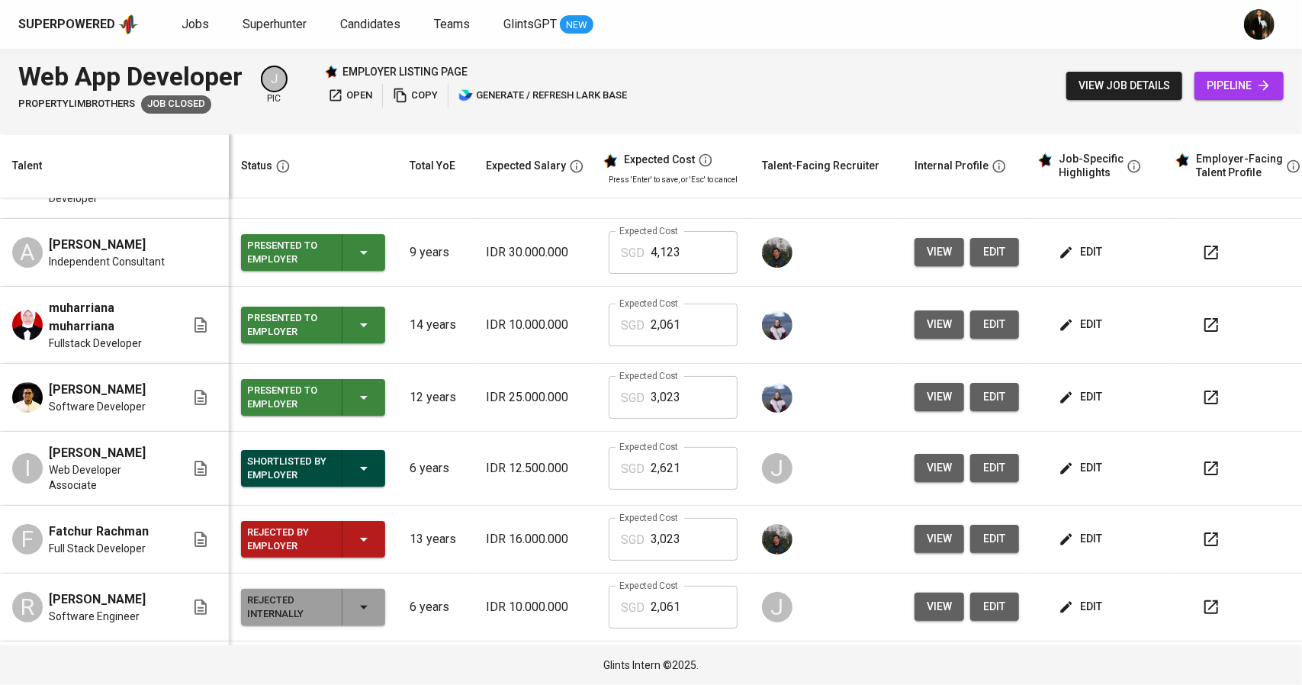
scroll to position [76, 0]
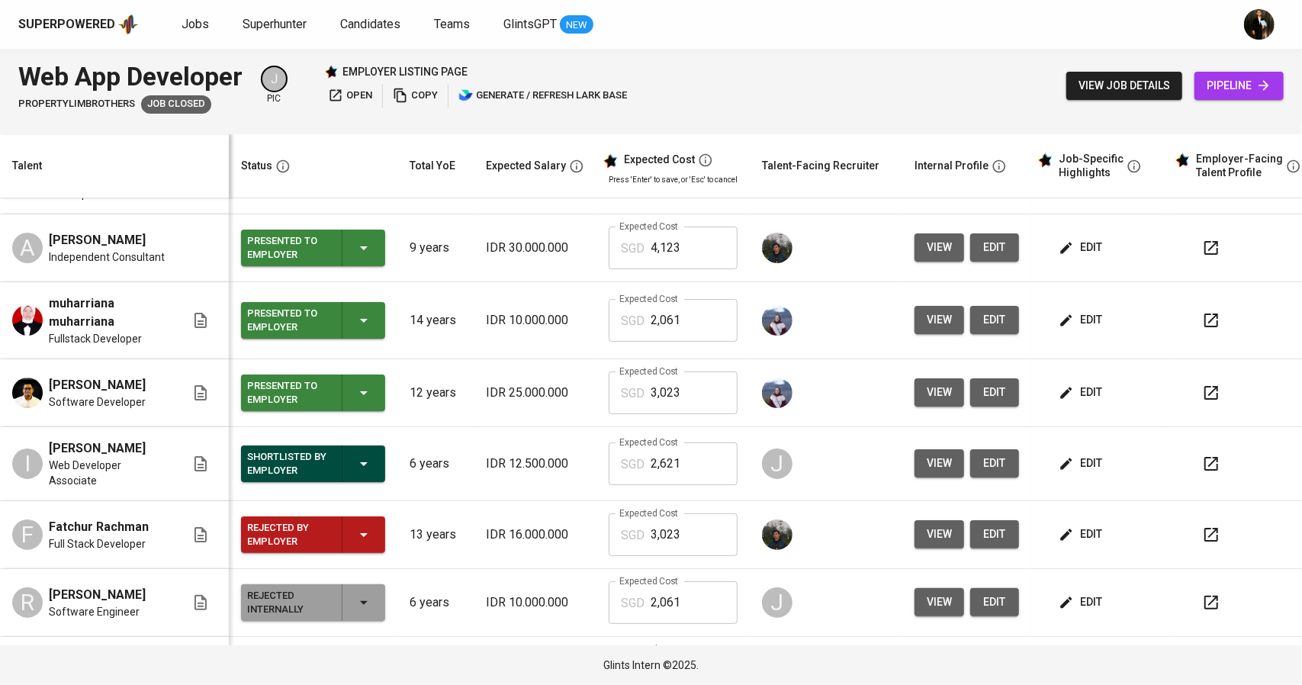
click at [1089, 458] on span "edit" at bounding box center [1082, 463] width 40 height 19
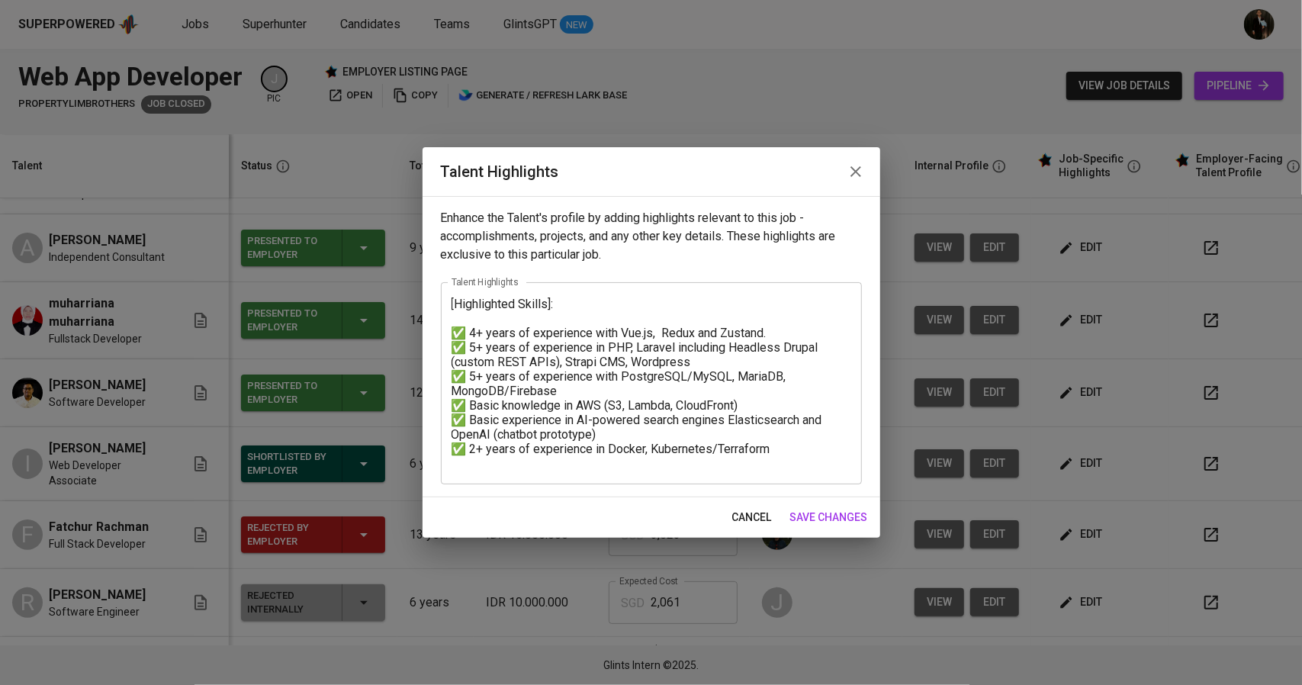
click at [869, 175] on button "button" at bounding box center [856, 171] width 37 height 37
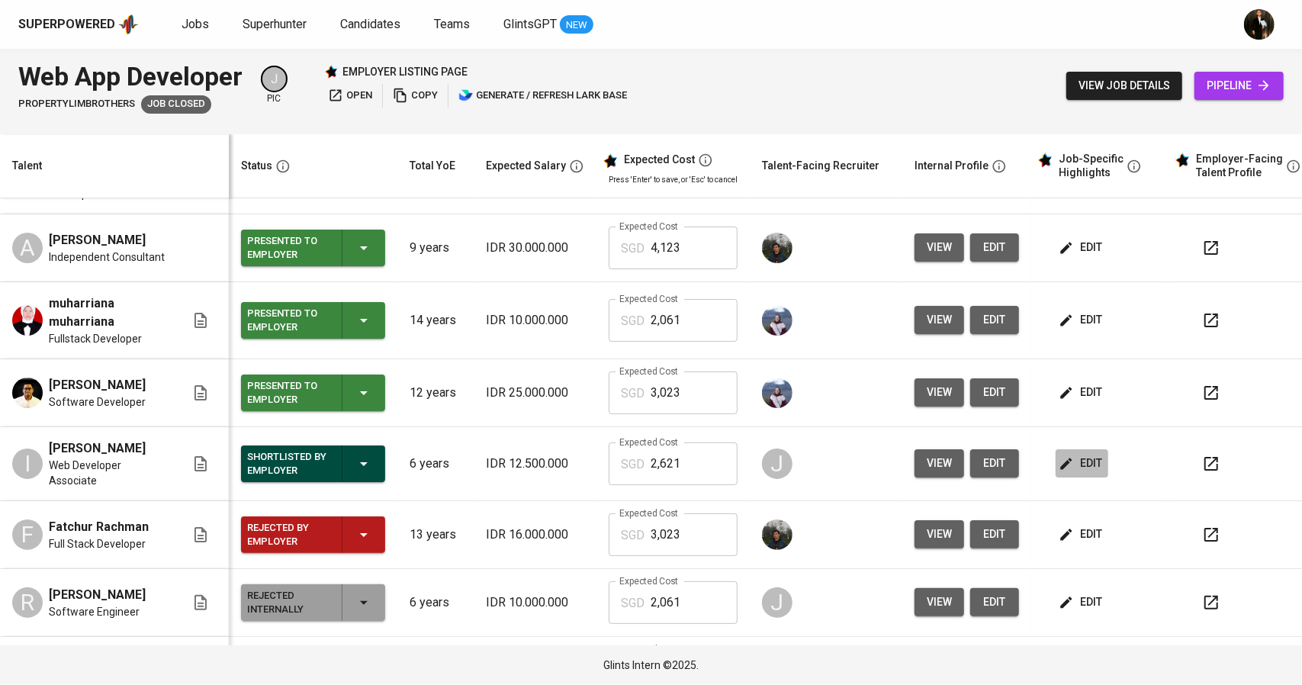
click at [1077, 454] on span "edit" at bounding box center [1082, 463] width 40 height 19
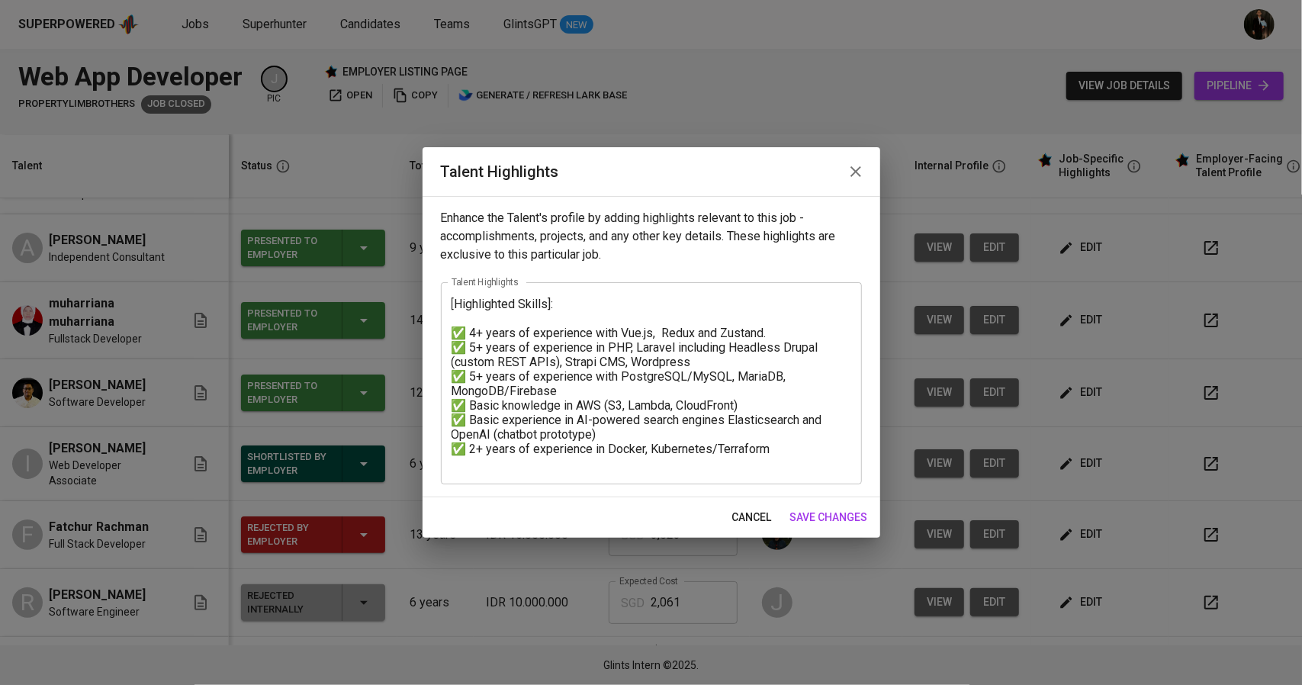
drag, startPoint x: 849, startPoint y: 178, endPoint x: 952, endPoint y: 257, distance: 130.0
click at [850, 178] on icon "button" at bounding box center [856, 171] width 18 height 18
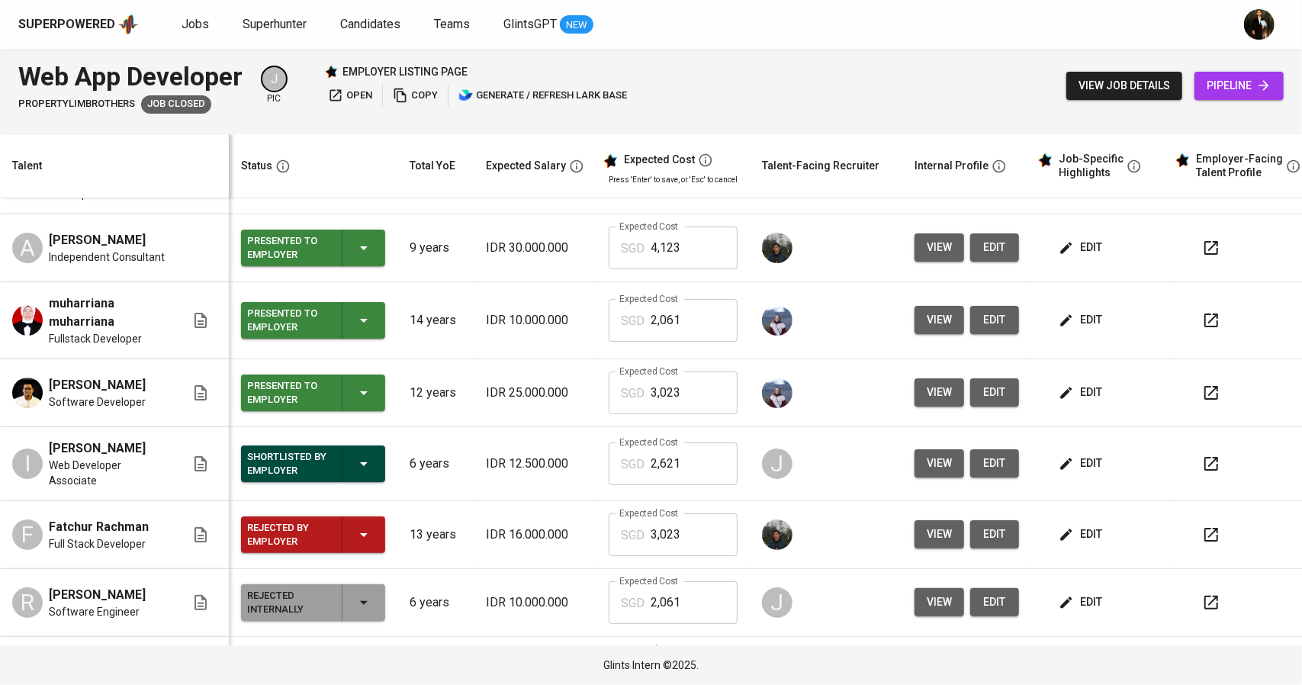
click at [1069, 326] on span "edit" at bounding box center [1082, 319] width 40 height 19
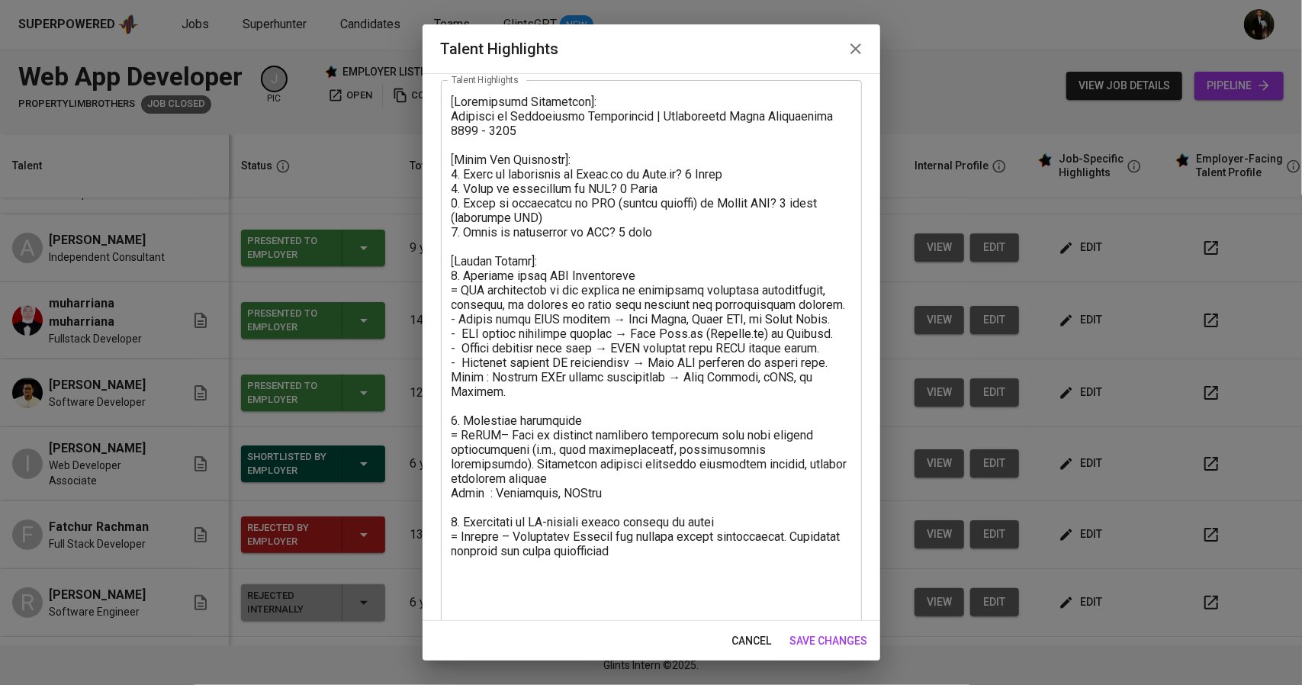
scroll to position [101, 0]
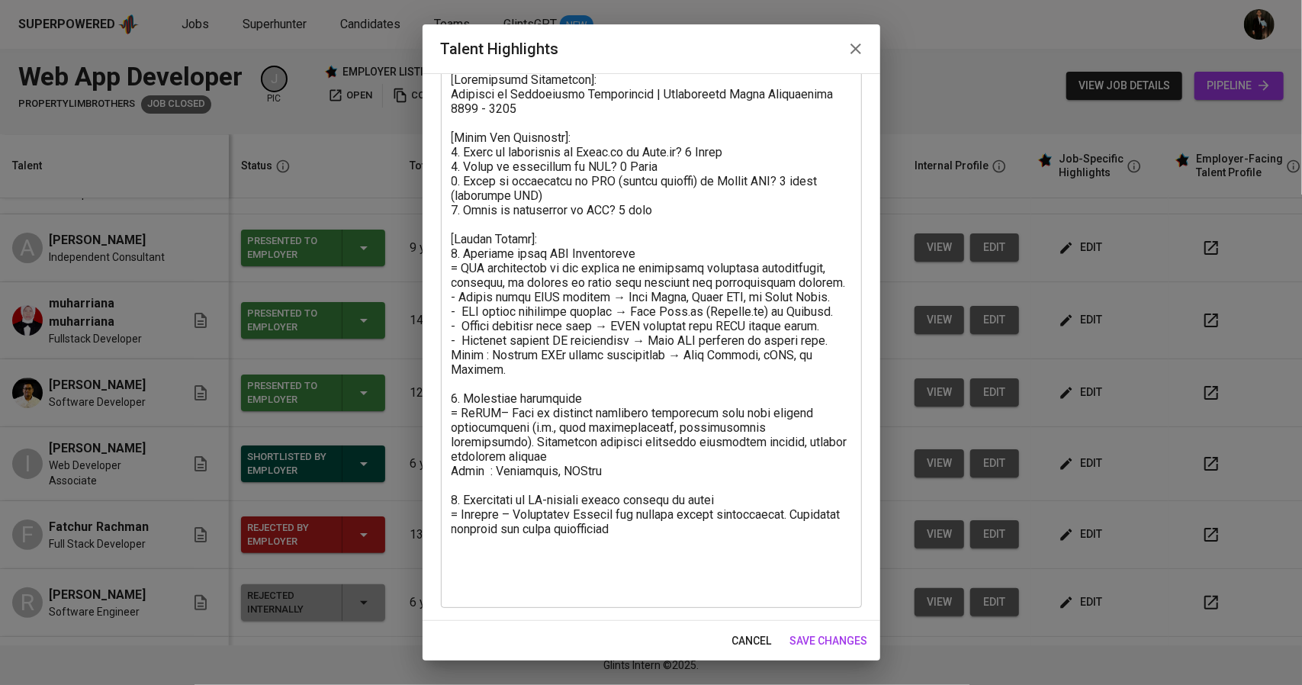
drag, startPoint x: 859, startPoint y: 53, endPoint x: 978, endPoint y: 173, distance: 169.4
click at [859, 53] on icon "button" at bounding box center [856, 49] width 18 height 18
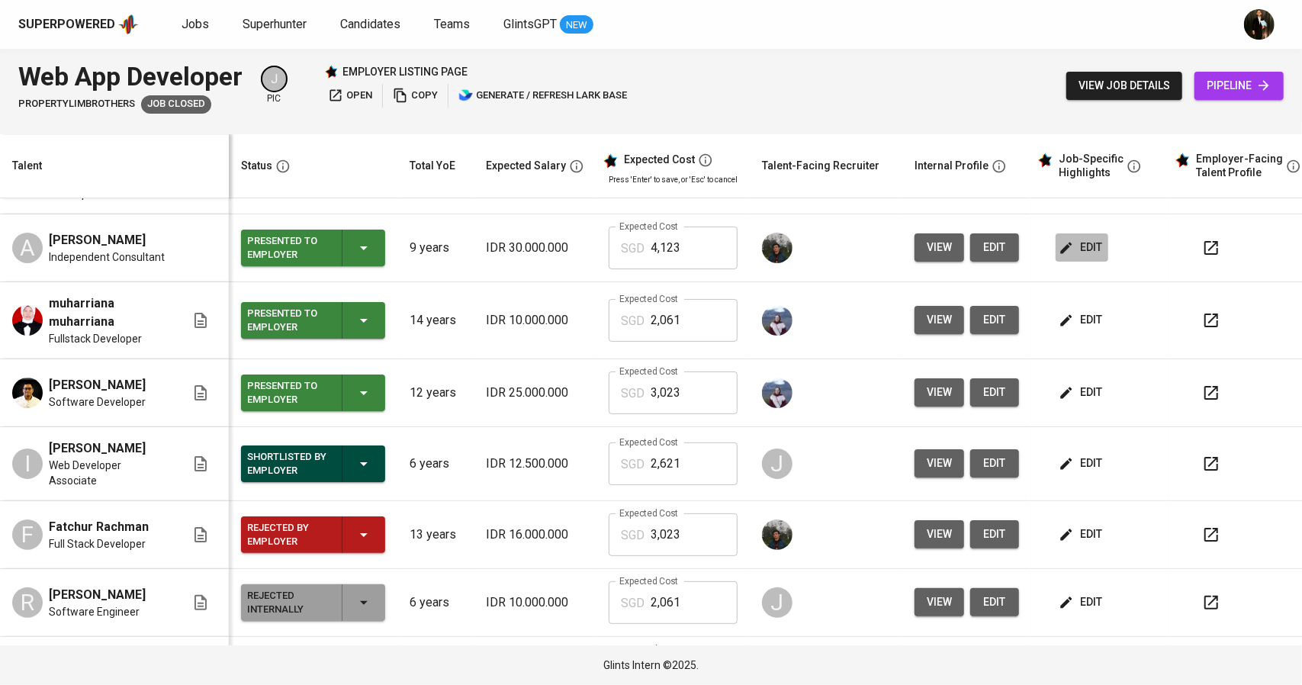
click at [1079, 249] on span "edit" at bounding box center [1082, 247] width 40 height 19
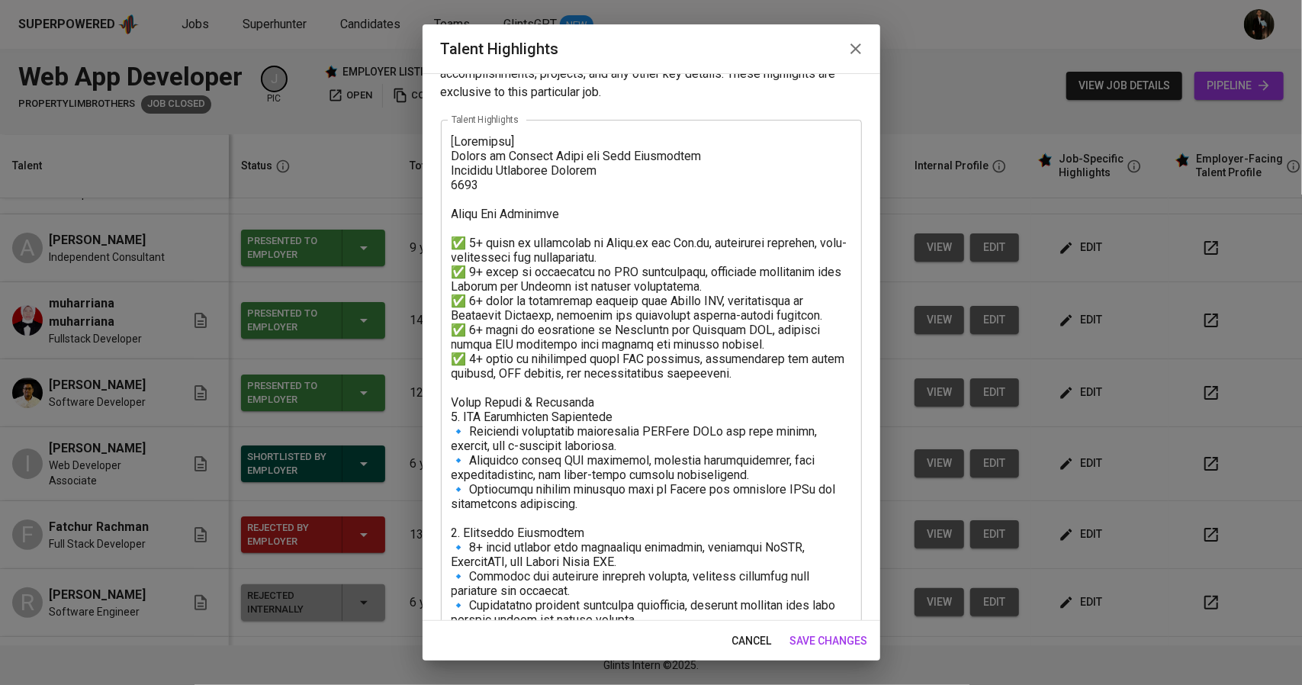
scroll to position [21, 0]
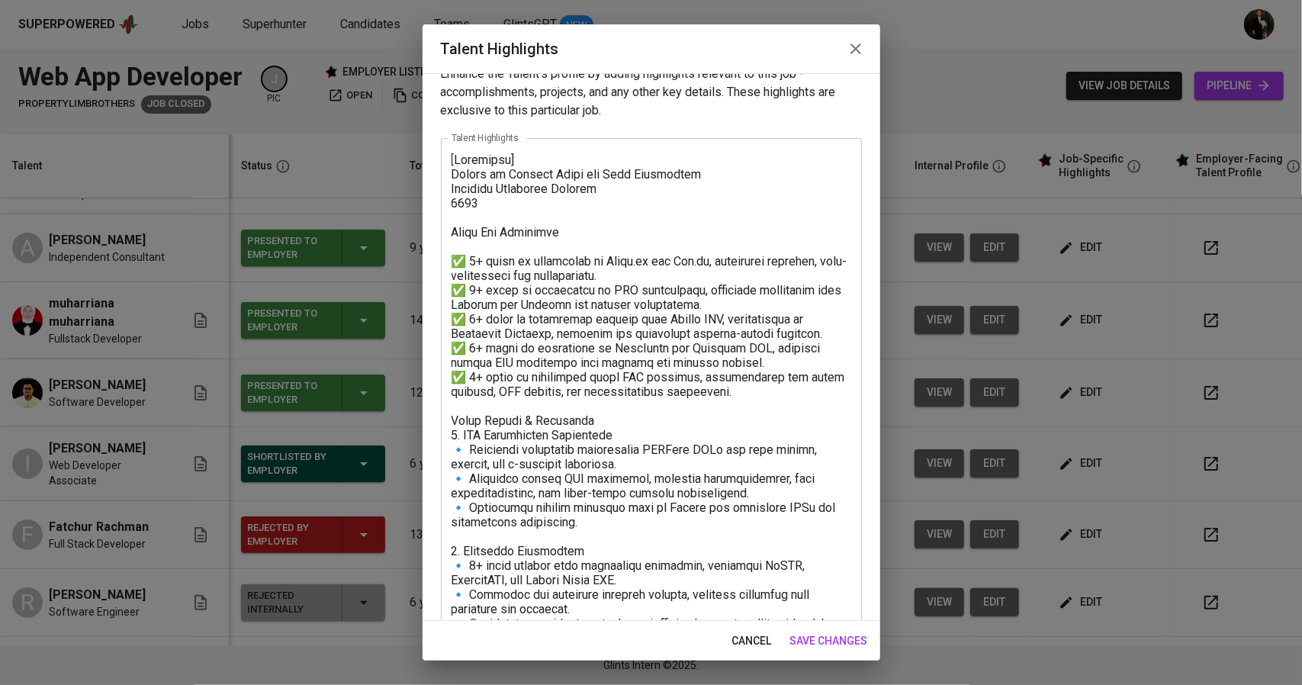
click at [845, 51] on button "button" at bounding box center [856, 49] width 37 height 37
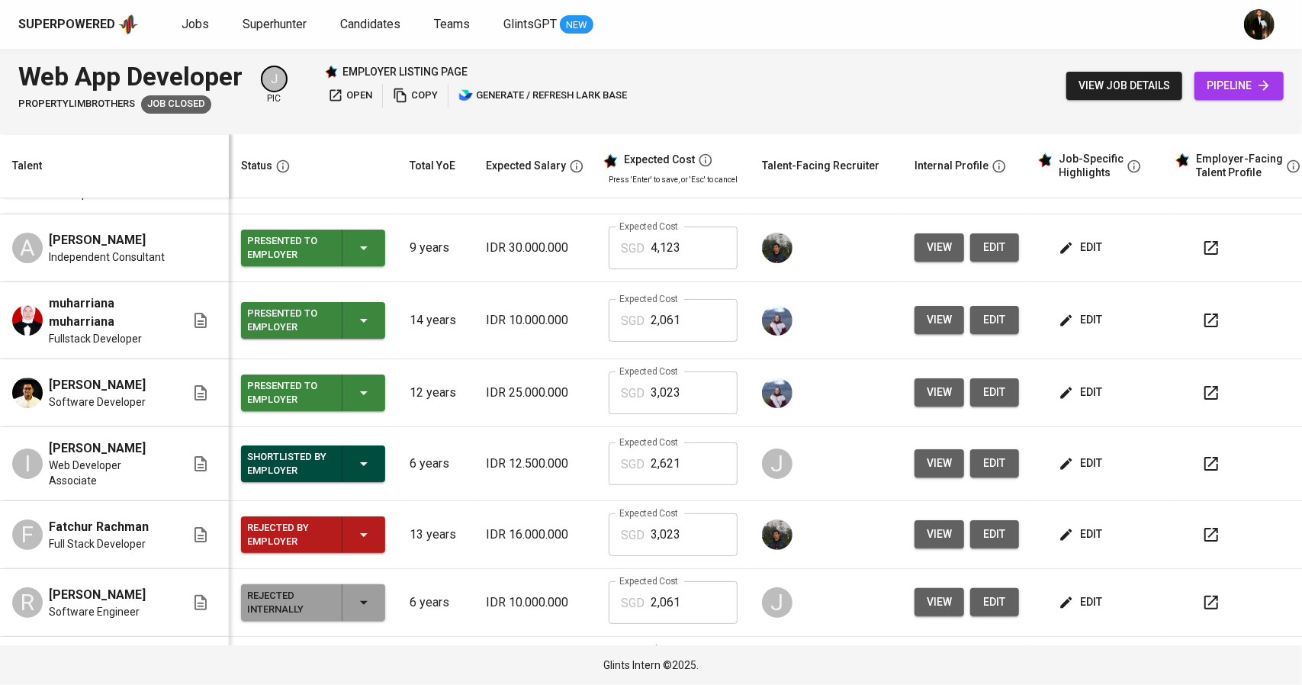
click at [1085, 532] on span "edit" at bounding box center [1082, 534] width 40 height 19
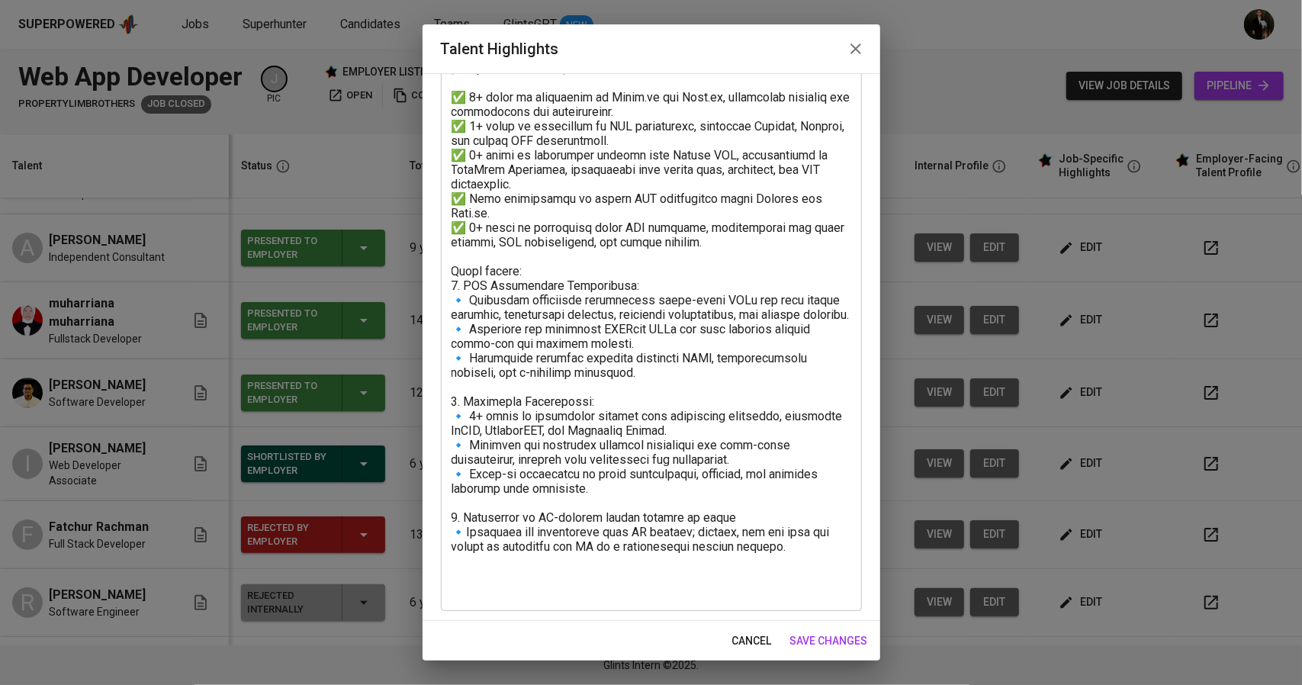
scroll to position [203, 0]
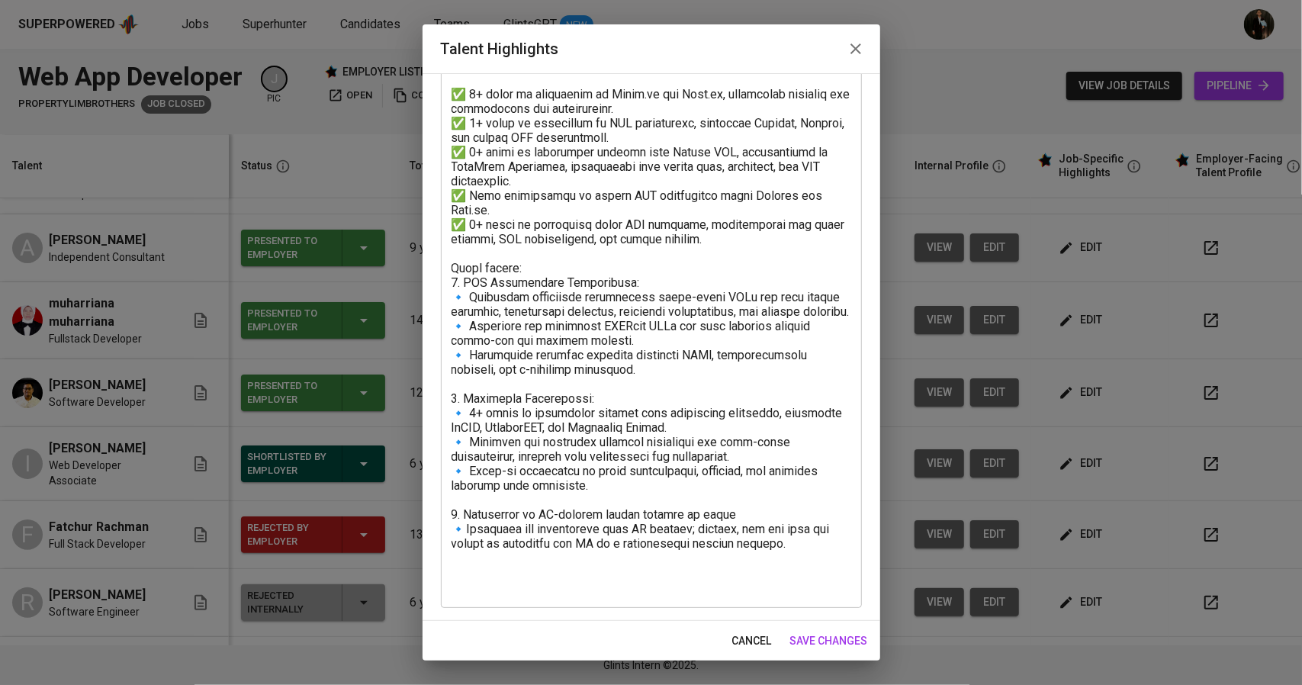
click at [857, 56] on icon "button" at bounding box center [856, 49] width 18 height 18
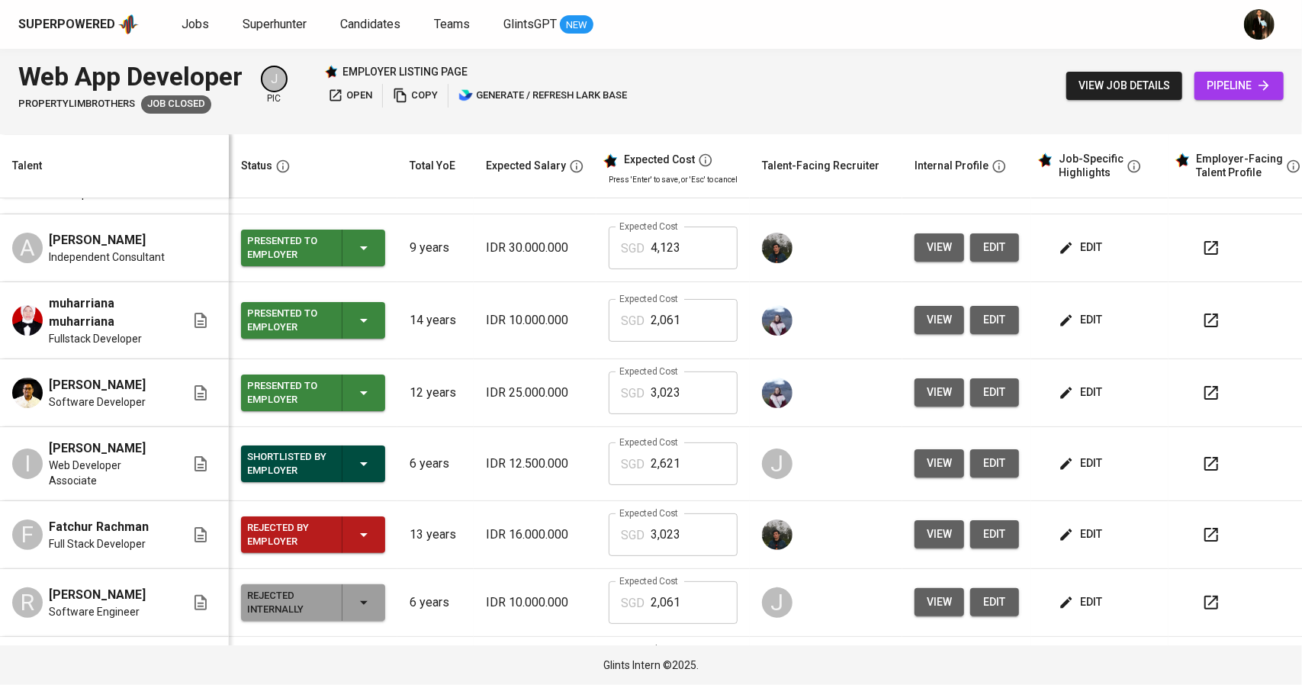
click at [1085, 606] on span "edit" at bounding box center [1082, 602] width 40 height 19
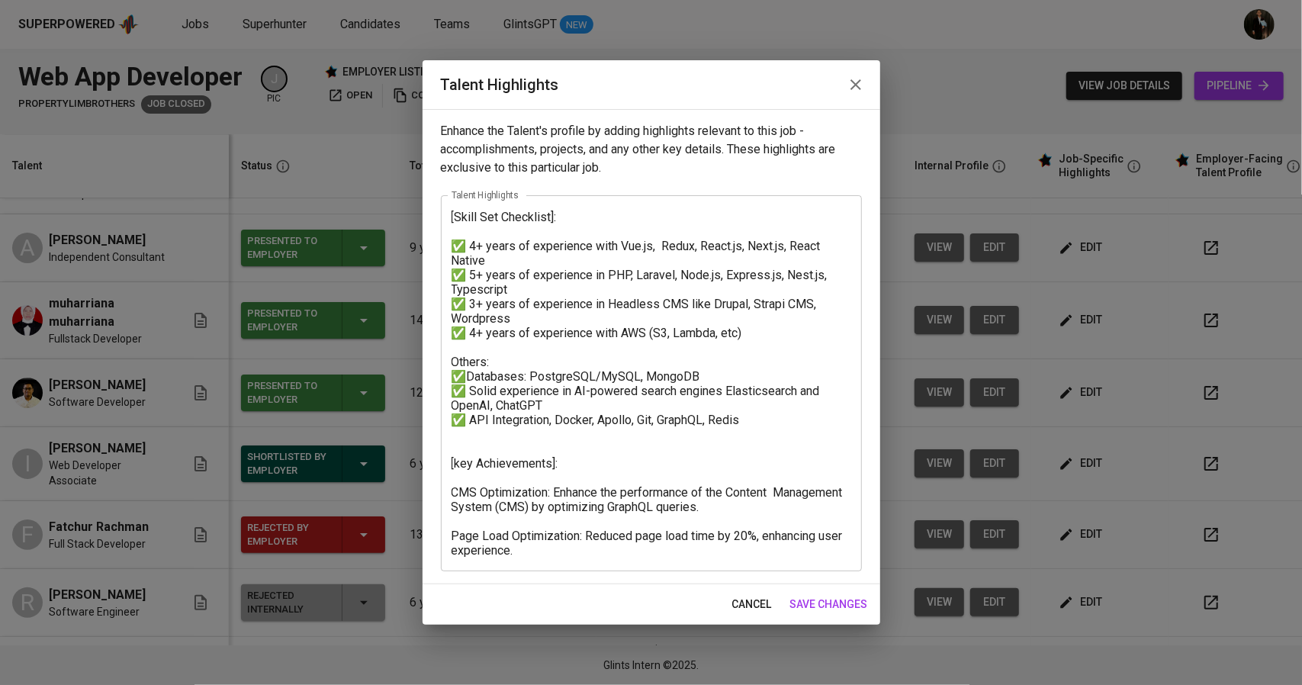
drag, startPoint x: 857, startPoint y: 85, endPoint x: 936, endPoint y: 223, distance: 159.5
click at [863, 85] on icon "button" at bounding box center [856, 85] width 18 height 18
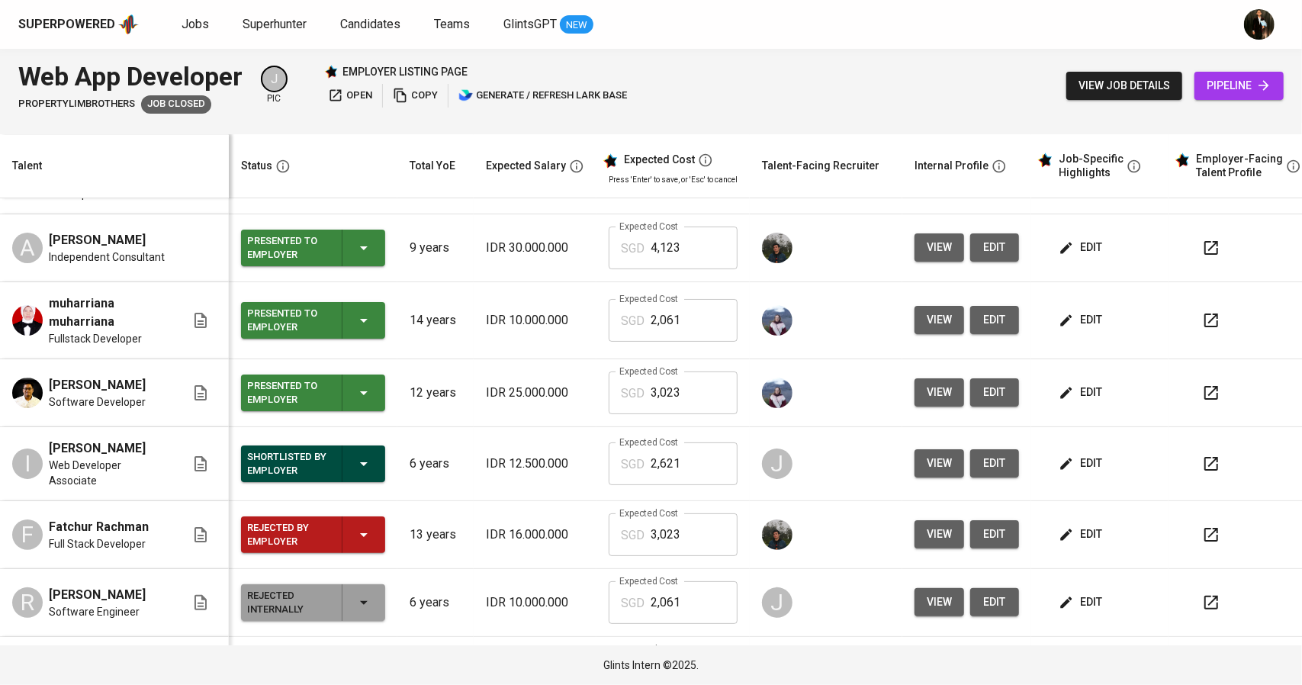
click at [1076, 526] on span "edit" at bounding box center [1082, 534] width 40 height 19
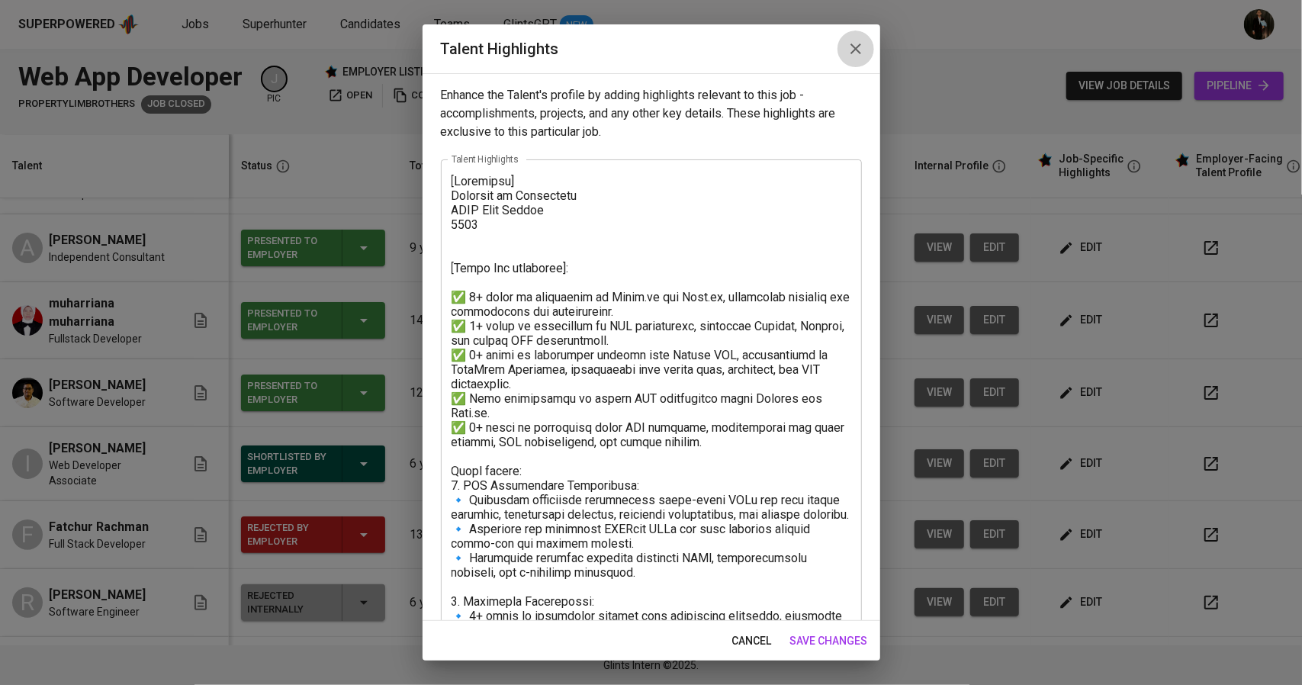
click at [856, 46] on icon "button" at bounding box center [856, 49] width 18 height 18
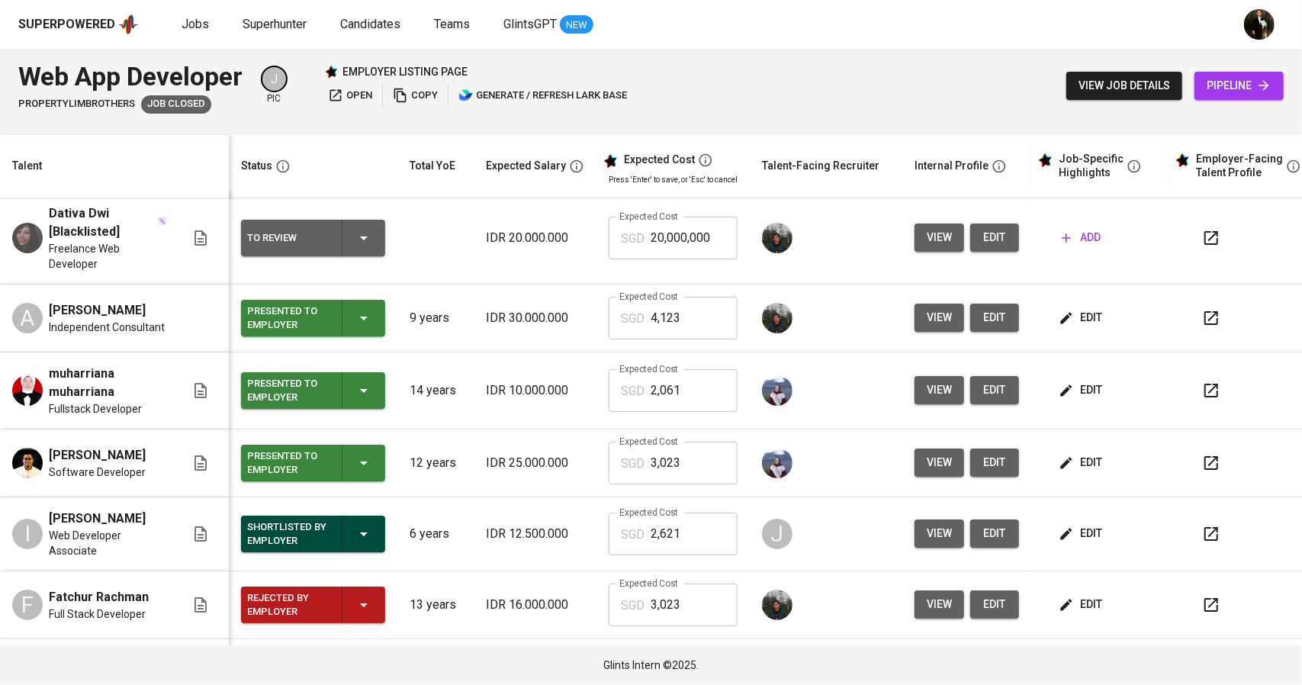
scroll to position [0, 0]
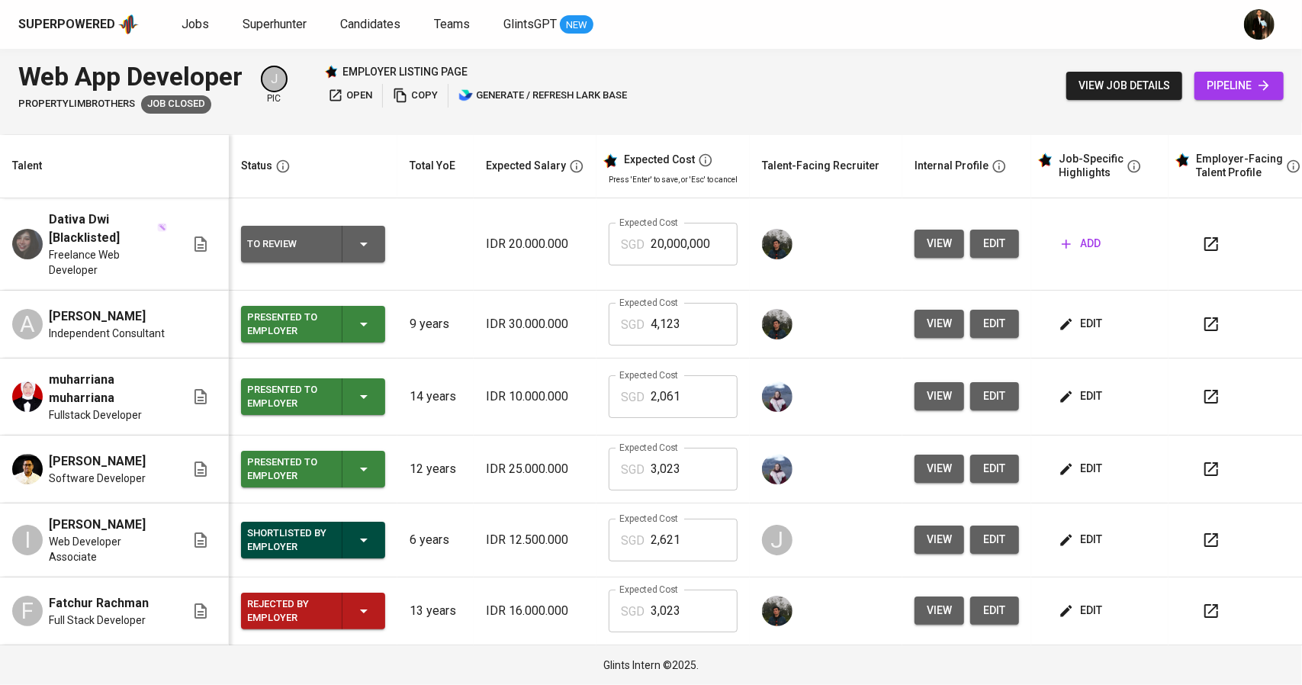
click at [1063, 394] on icon "button" at bounding box center [1066, 396] width 11 height 11
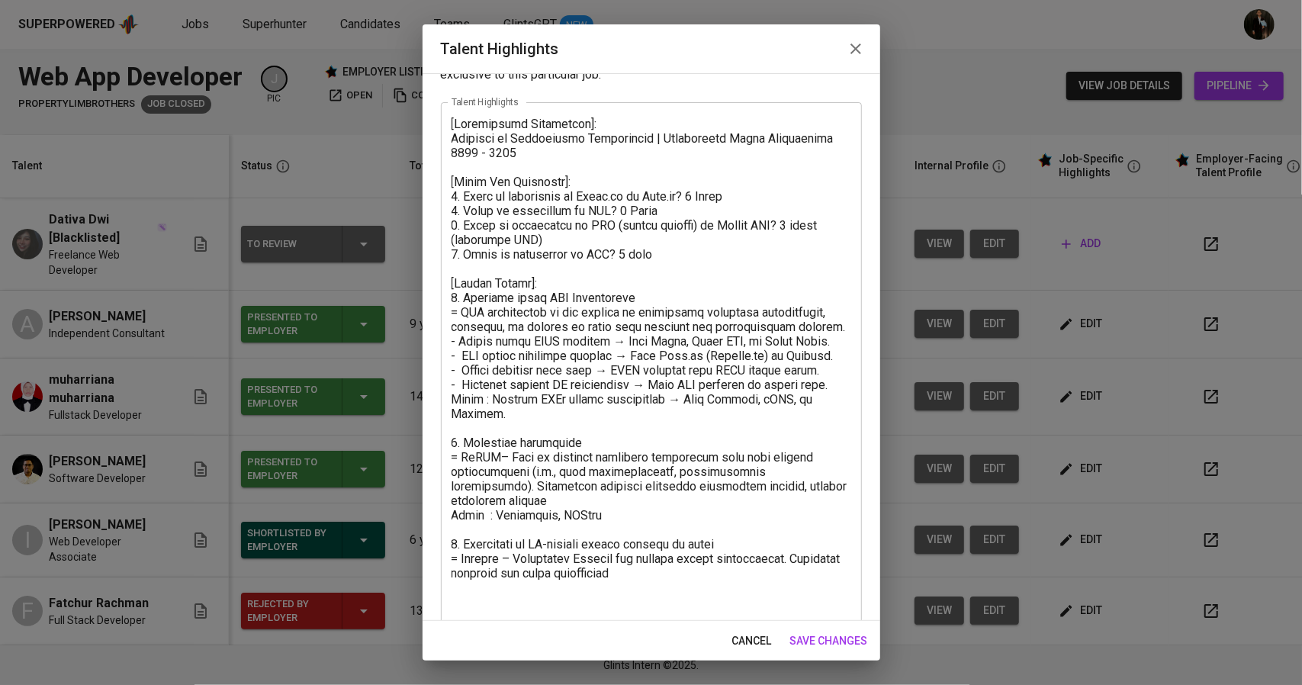
scroll to position [101, 0]
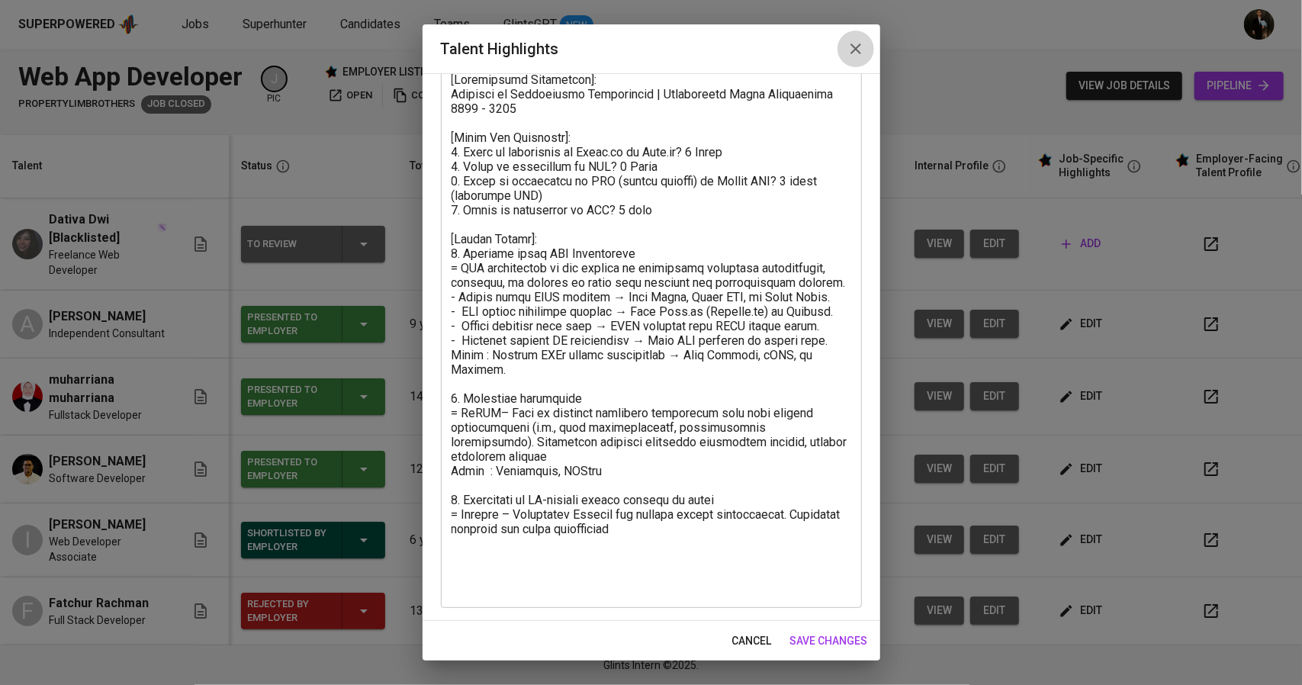
click at [855, 55] on icon "button" at bounding box center [856, 49] width 18 height 18
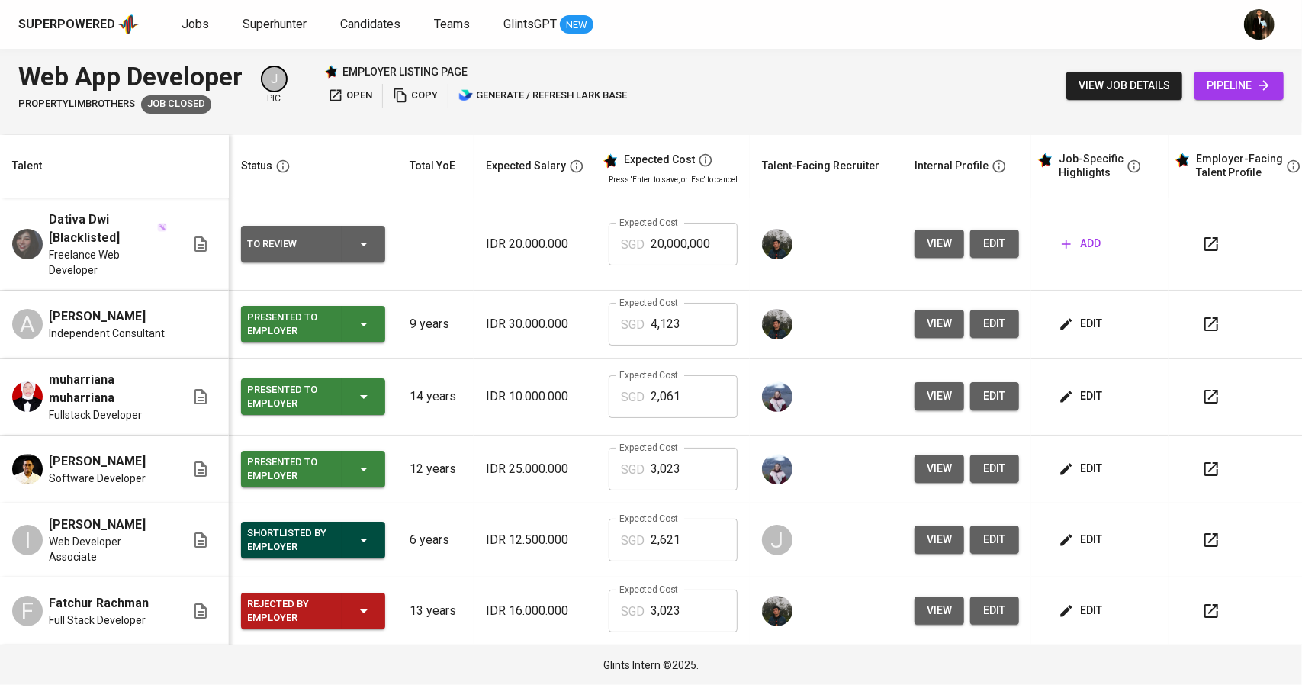
click at [1084, 321] on span "edit" at bounding box center [1082, 323] width 40 height 19
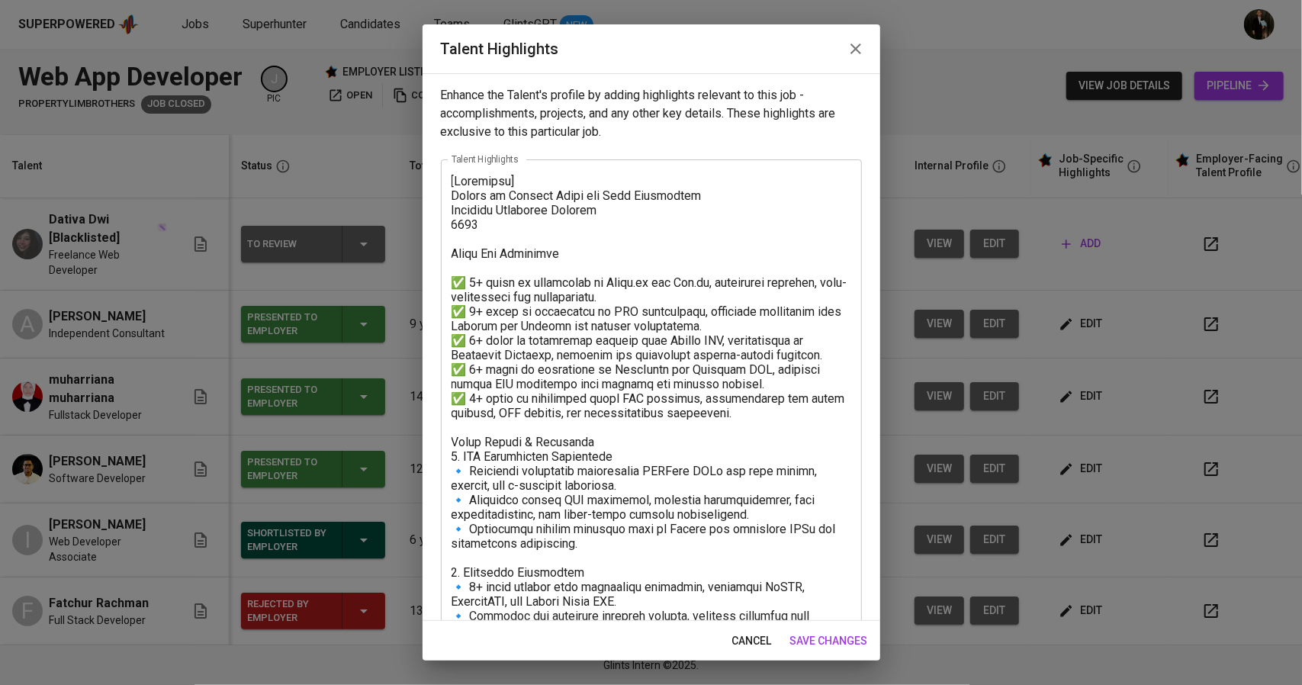
click at [867, 50] on button "button" at bounding box center [856, 49] width 37 height 37
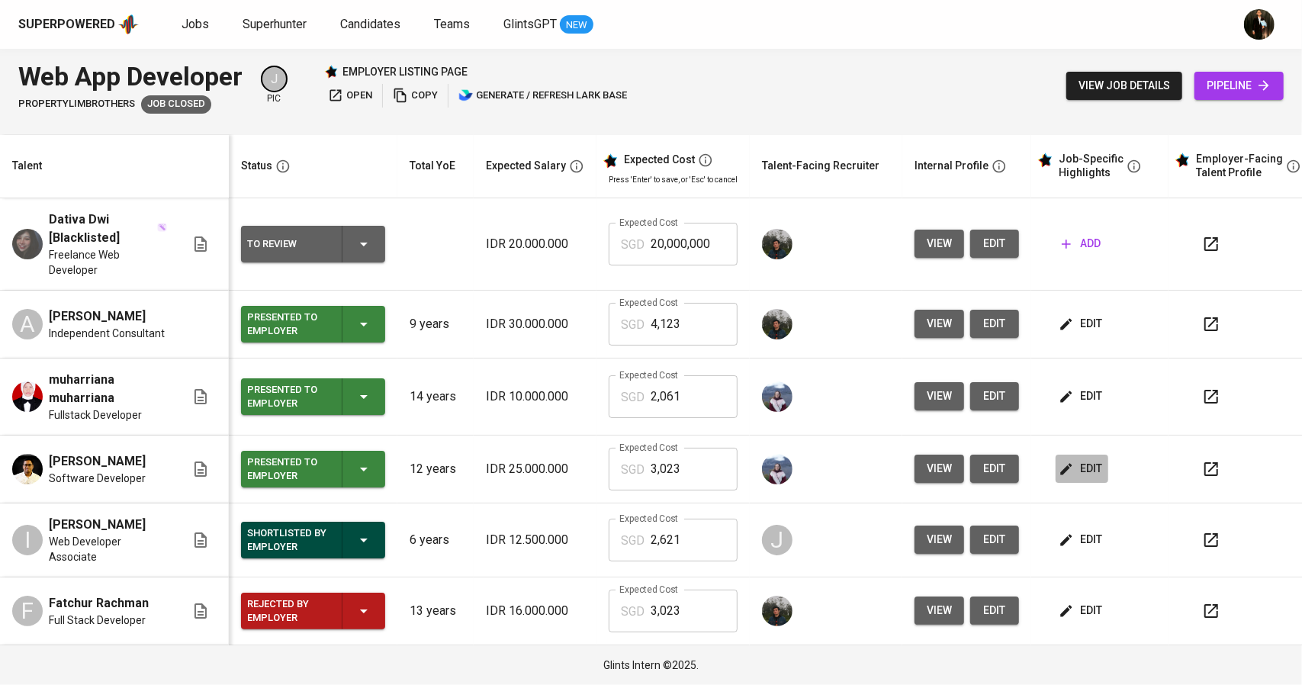
click at [1059, 469] on icon "button" at bounding box center [1066, 468] width 15 height 15
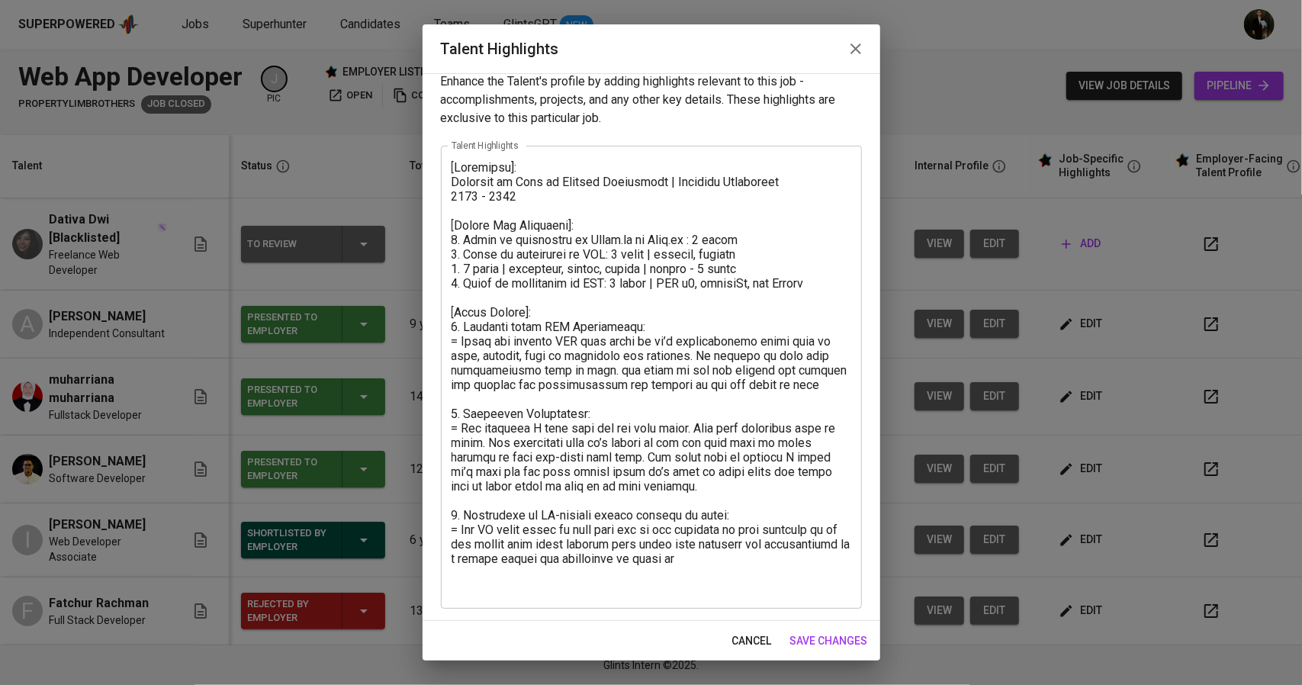
scroll to position [14, 0]
click at [851, 46] on icon "button" at bounding box center [856, 48] width 11 height 11
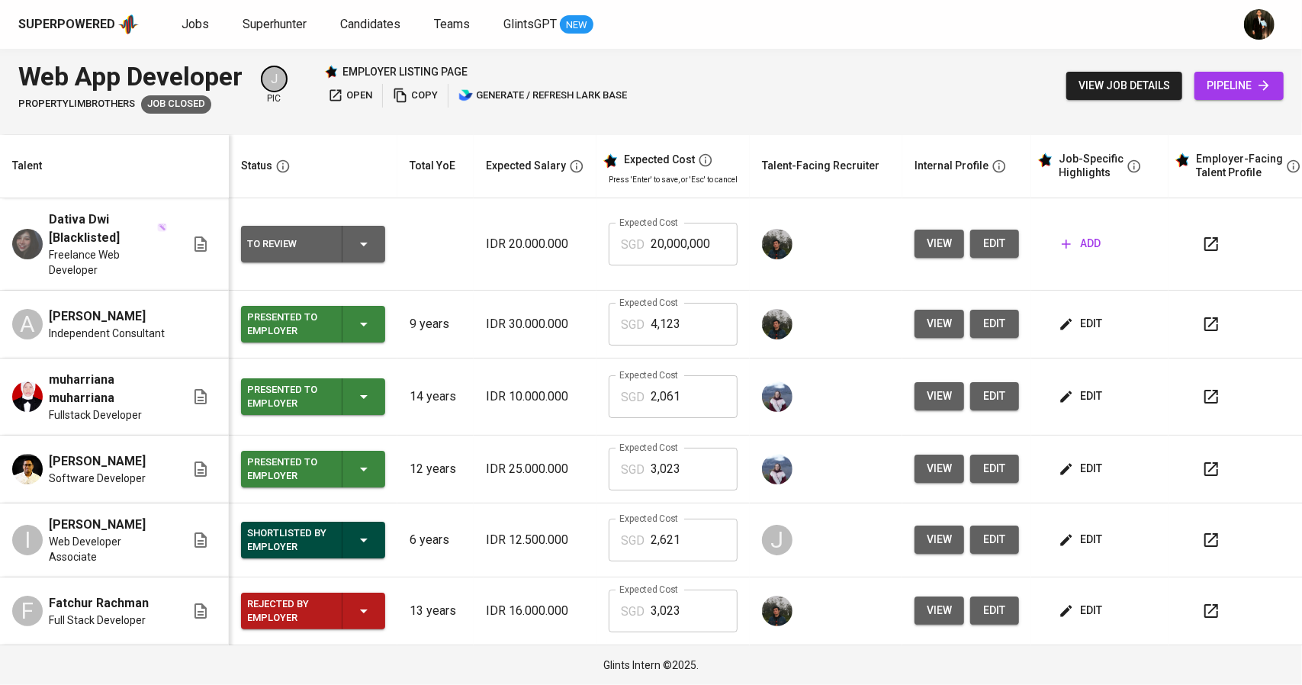
click at [1079, 536] on span "edit" at bounding box center [1082, 539] width 40 height 19
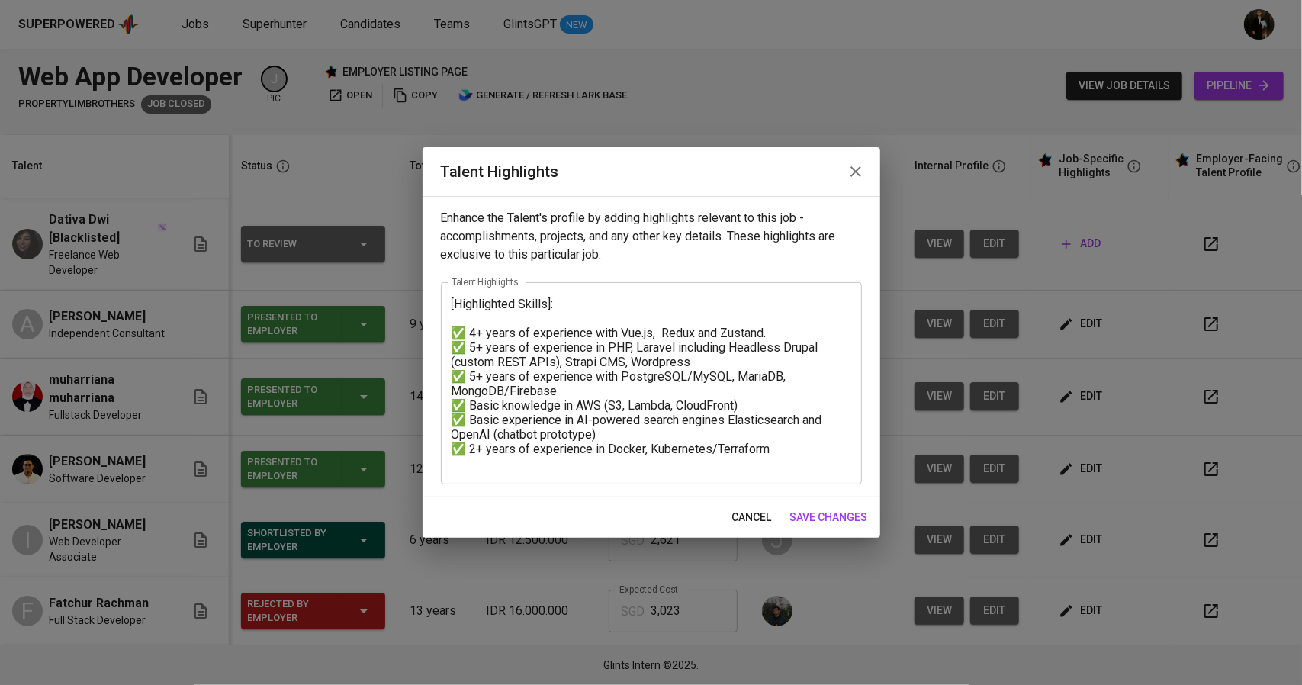
click at [864, 174] on icon "button" at bounding box center [856, 171] width 18 height 18
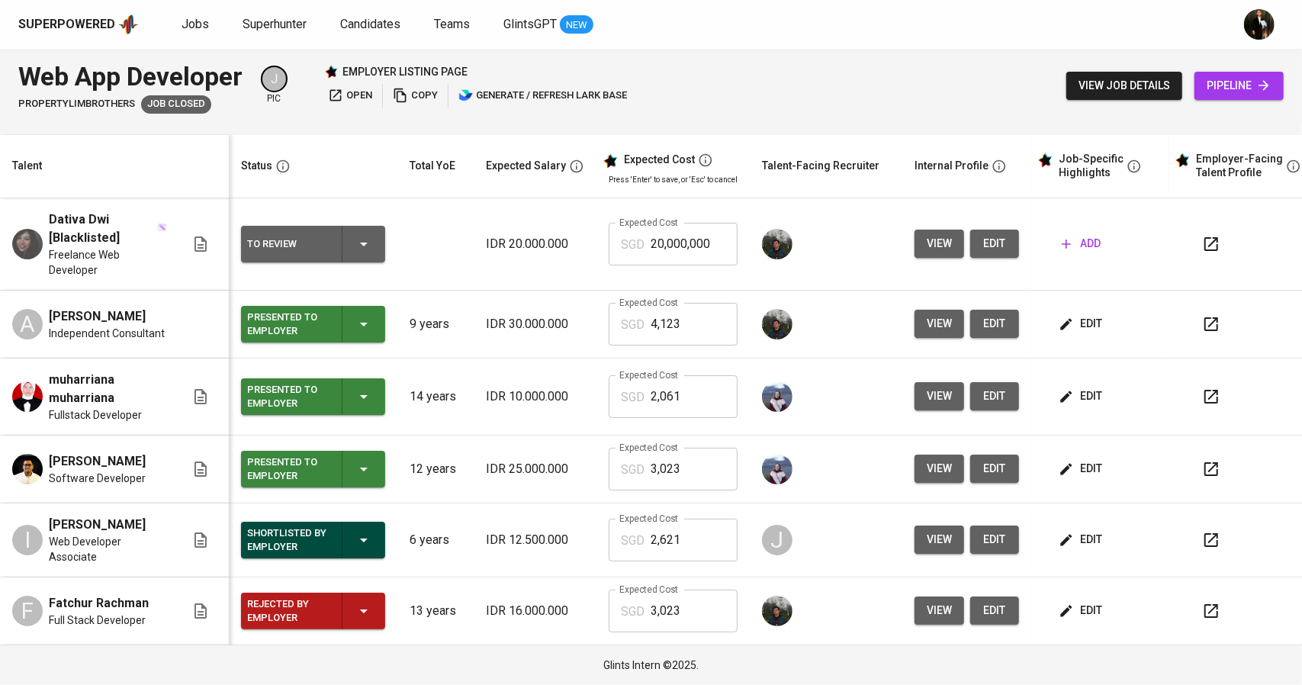
click at [1112, 86] on span "view job details" at bounding box center [1125, 85] width 92 height 19
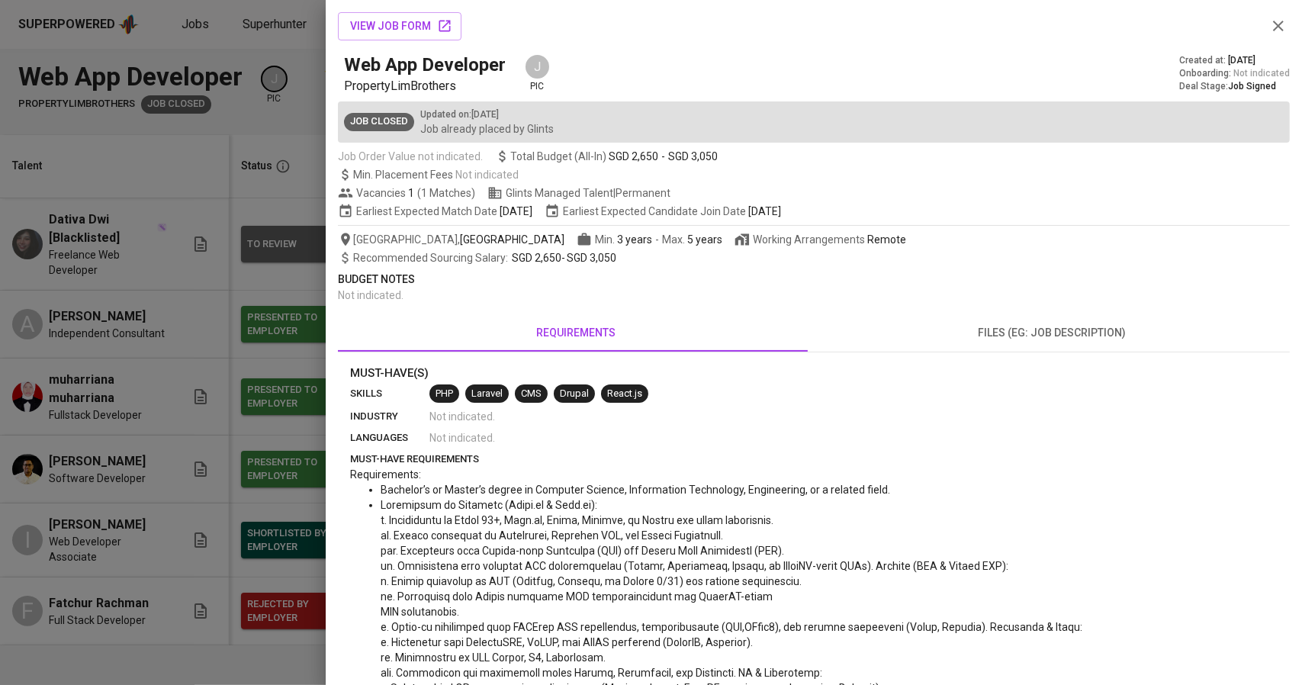
click at [230, 326] on div at bounding box center [651, 342] width 1302 height 685
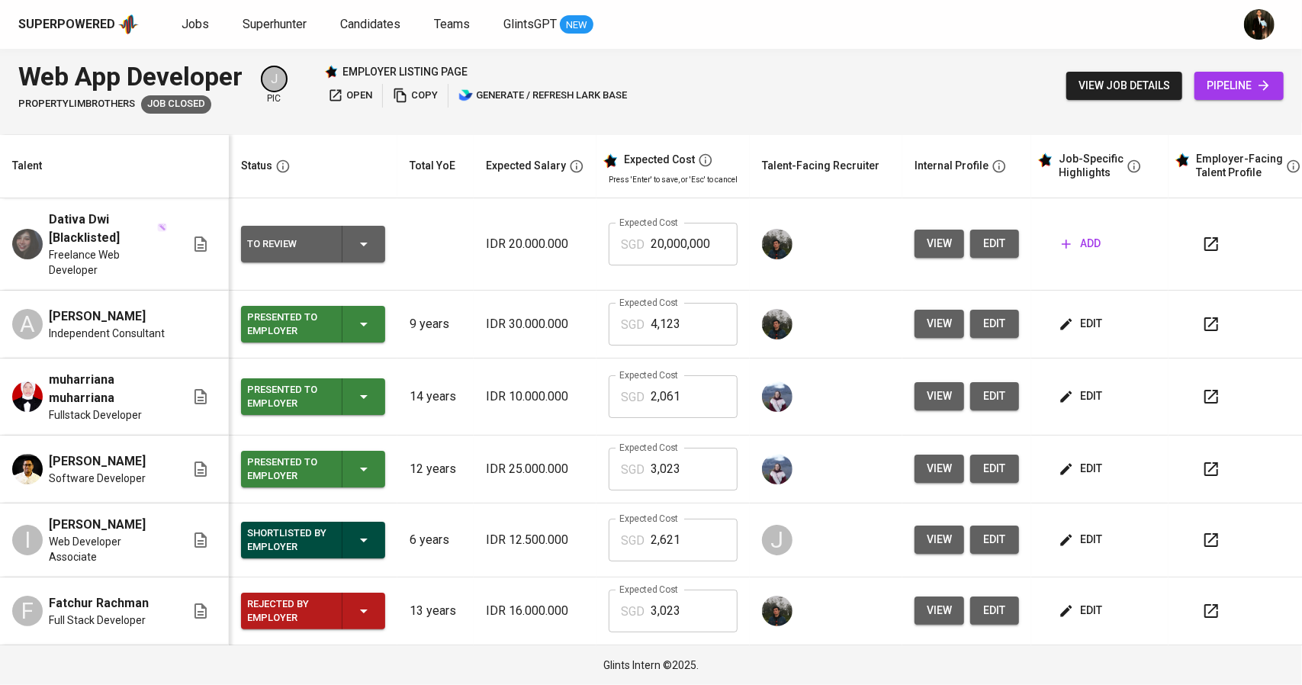
click at [1071, 541] on span "edit" at bounding box center [1082, 539] width 40 height 19
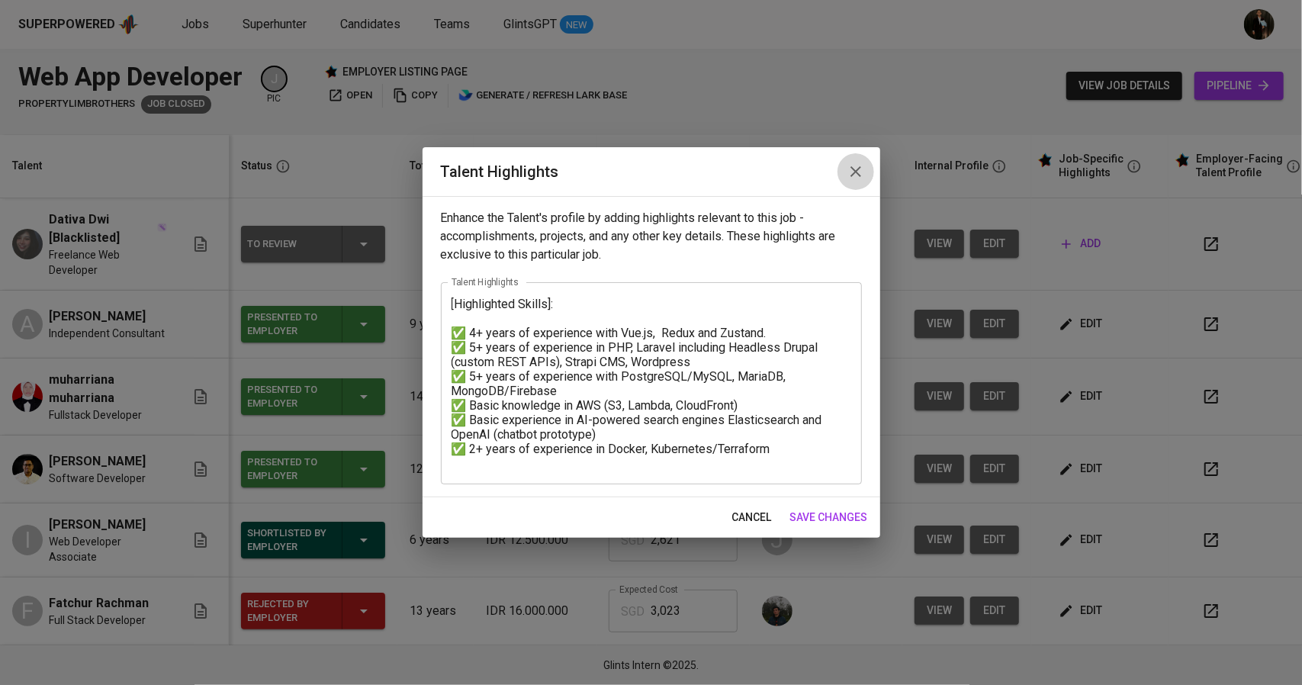
click at [851, 167] on icon "button" at bounding box center [856, 171] width 18 height 18
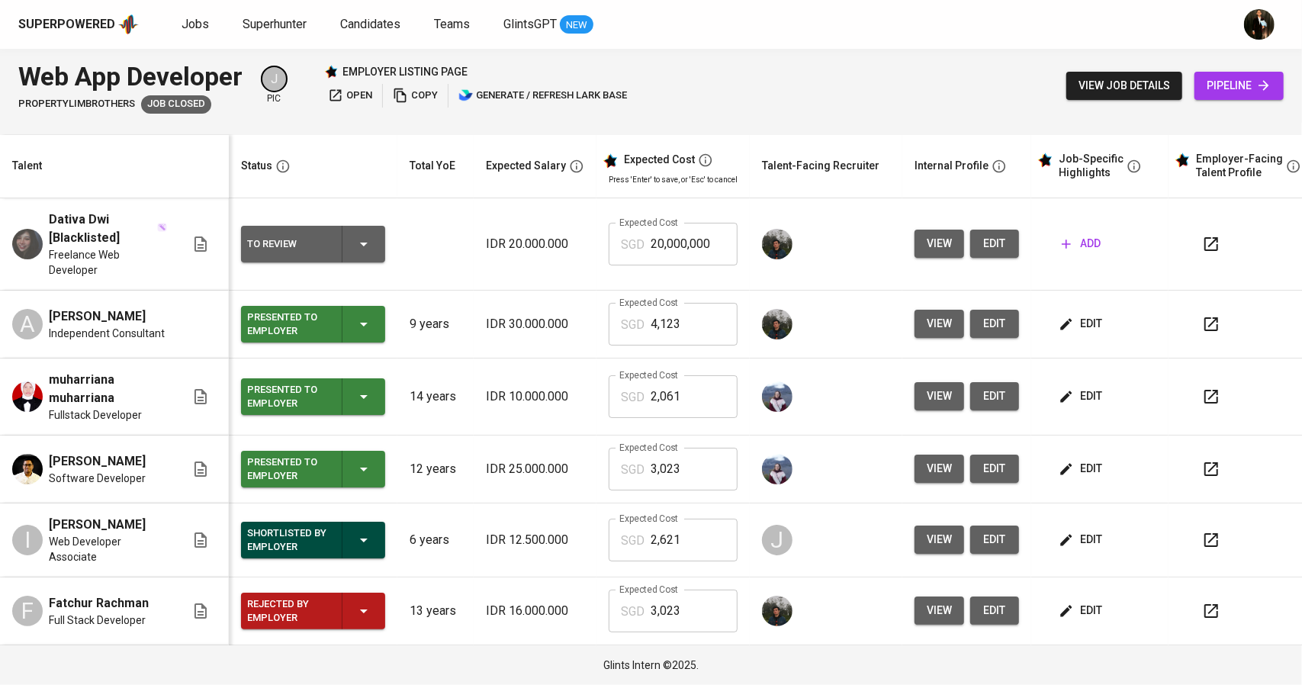
click at [1075, 86] on button "view job details" at bounding box center [1124, 86] width 116 height 28
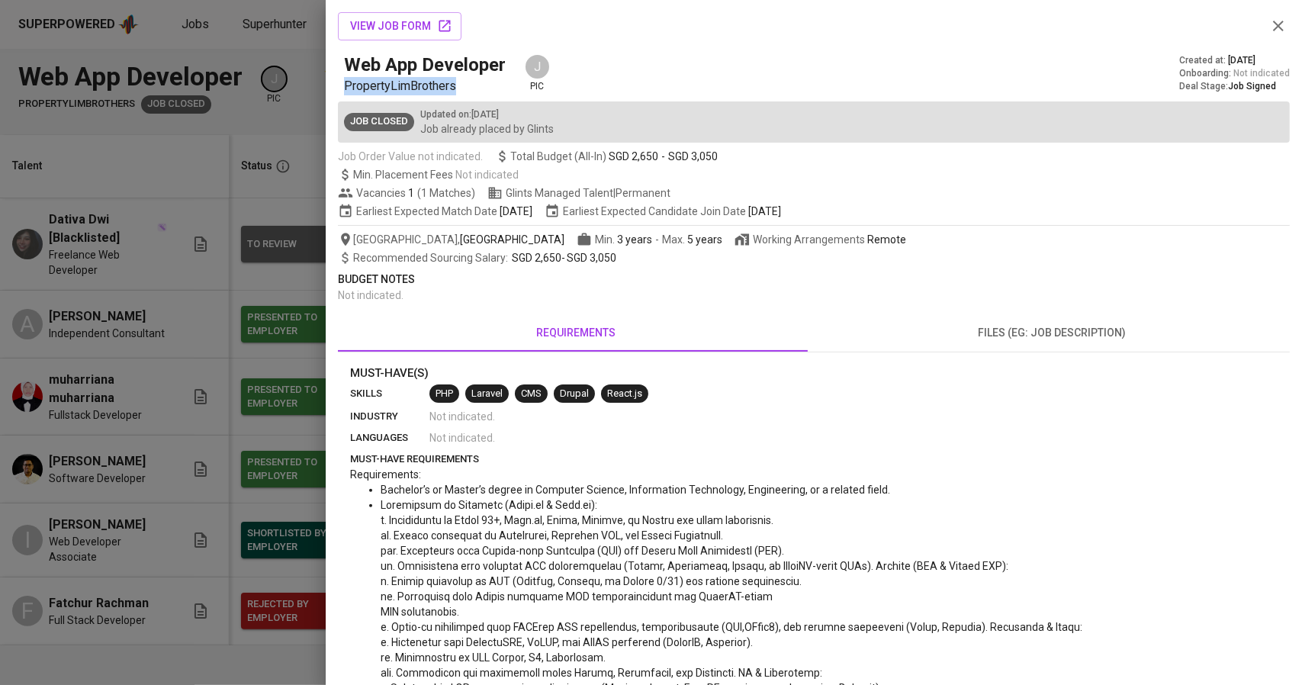
drag, startPoint x: 454, startPoint y: 86, endPoint x: 345, endPoint y: 82, distance: 109.2
click at [345, 82] on p "PropertyLimBrothers" at bounding box center [428, 86] width 168 height 18
